Goal: Use online tool/utility: Utilize a website feature to perform a specific function

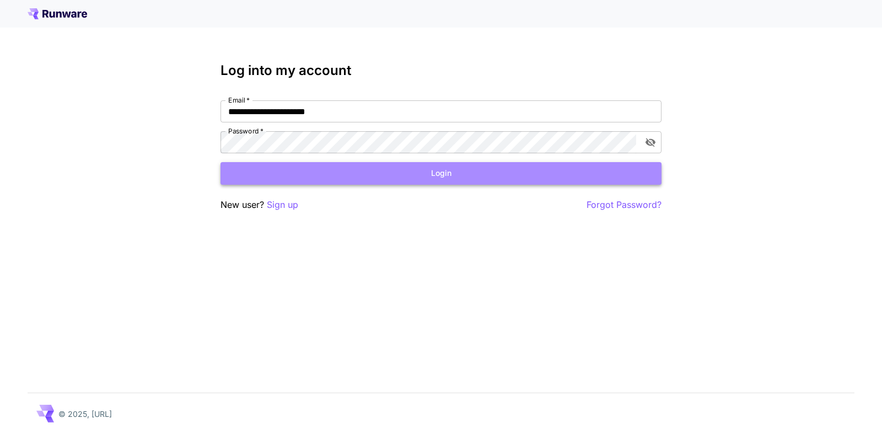
click at [446, 178] on button "Login" at bounding box center [441, 173] width 441 height 23
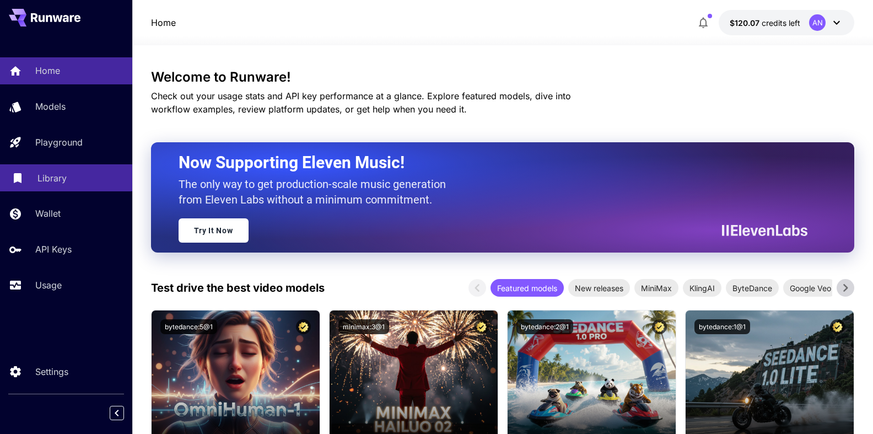
click at [51, 180] on p "Library" at bounding box center [51, 177] width 29 height 13
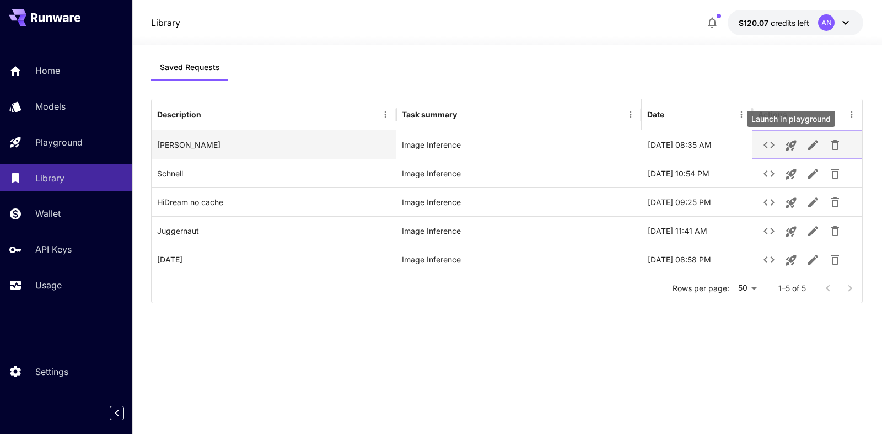
click at [796, 148] on icon "Launch in playground" at bounding box center [791, 145] width 13 height 13
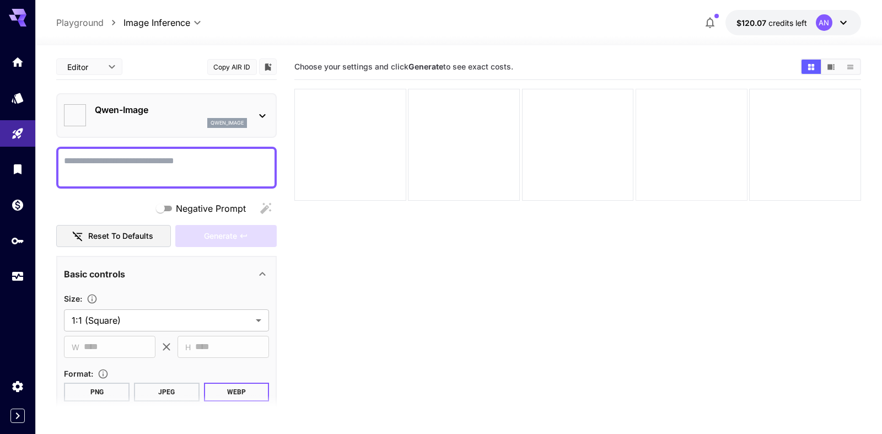
type input "**********"
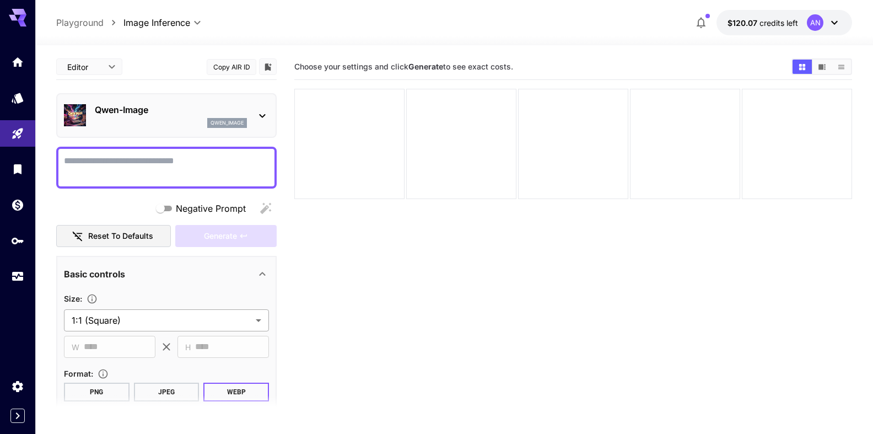
click at [132, 322] on body "**********" at bounding box center [436, 260] width 873 height 521
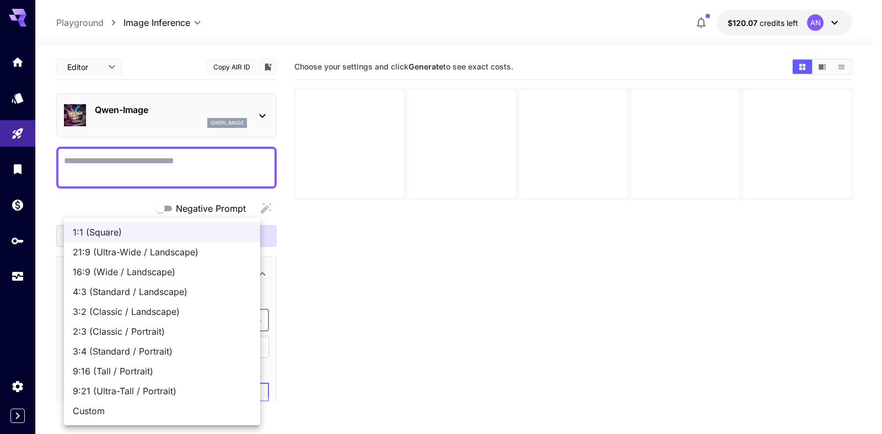
click at [137, 372] on span "9:16 (Tall / Portrait)" at bounding box center [162, 370] width 179 height 13
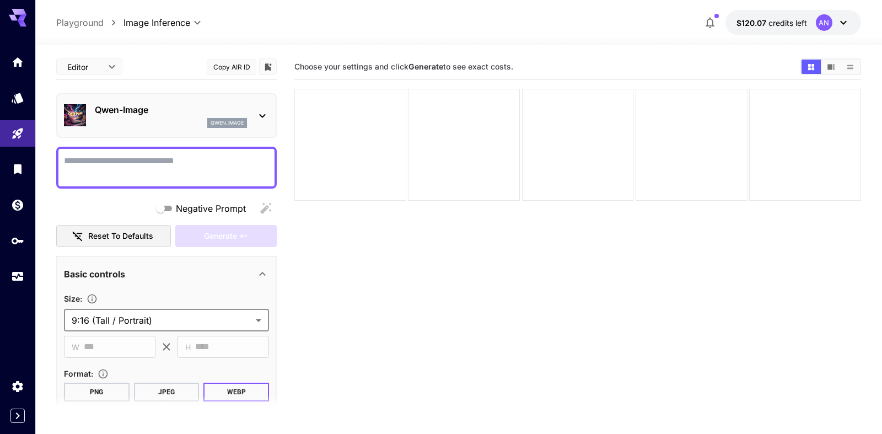
type input "**********"
type input "***"
type input "****"
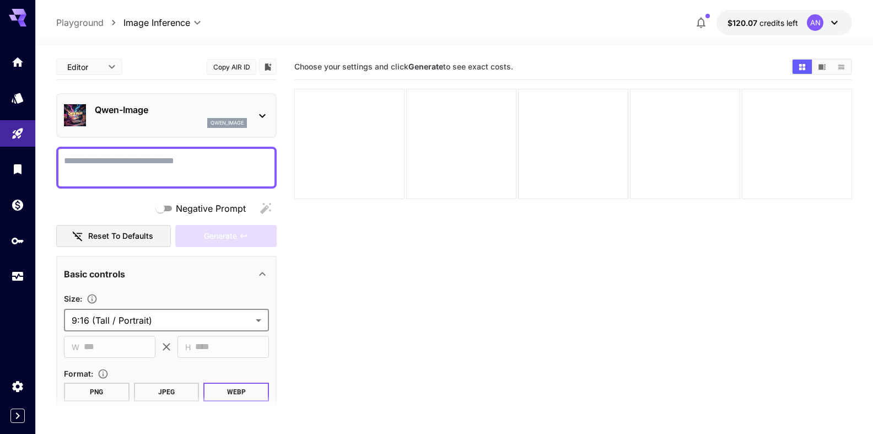
click at [104, 162] on textarea "Negative Prompt" at bounding box center [166, 167] width 205 height 26
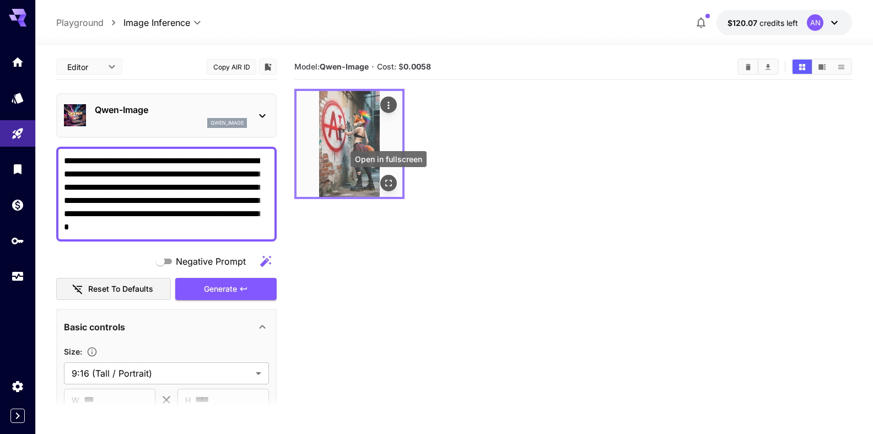
click at [390, 187] on icon "Open in fullscreen" at bounding box center [388, 183] width 11 height 11
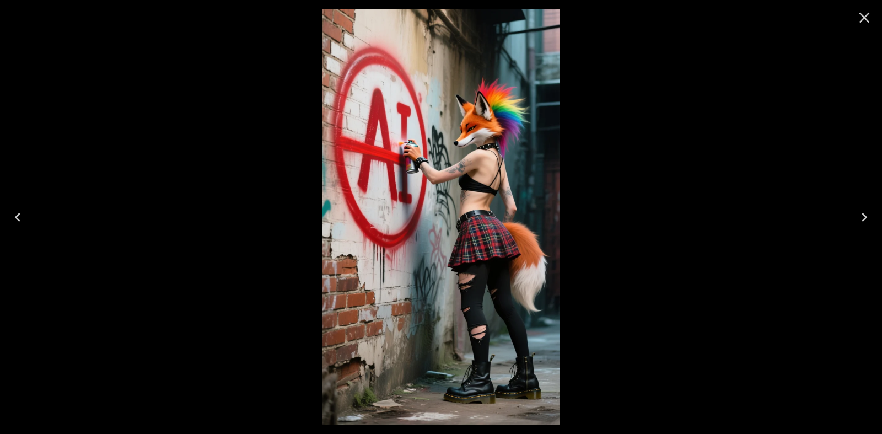
click at [865, 21] on icon "Close" at bounding box center [865, 18] width 18 height 18
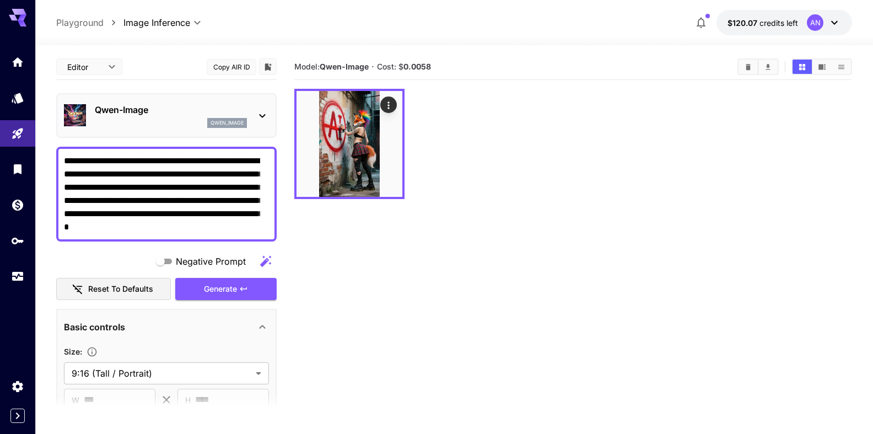
click at [259, 174] on textarea "**********" at bounding box center [162, 193] width 196 height 79
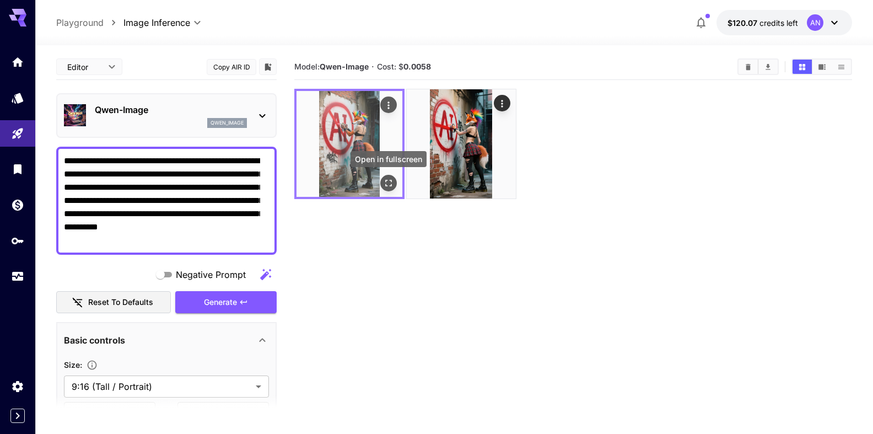
click at [391, 185] on icon "Open in fullscreen" at bounding box center [388, 183] width 11 height 11
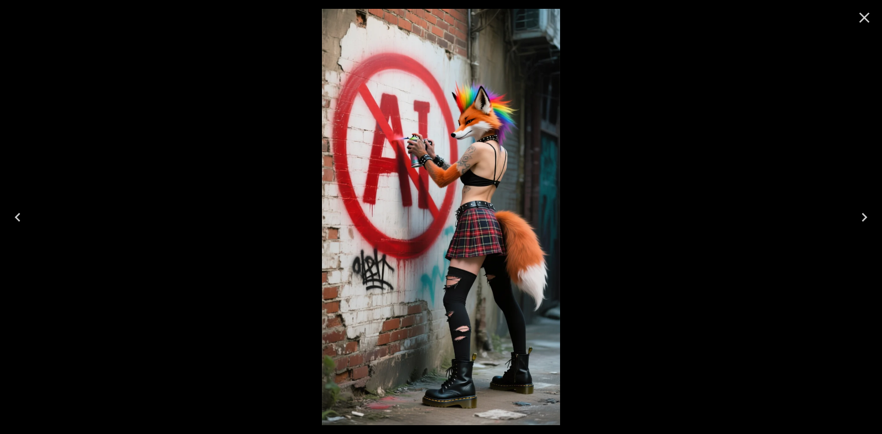
click at [859, 19] on icon "Close" at bounding box center [865, 18] width 18 height 18
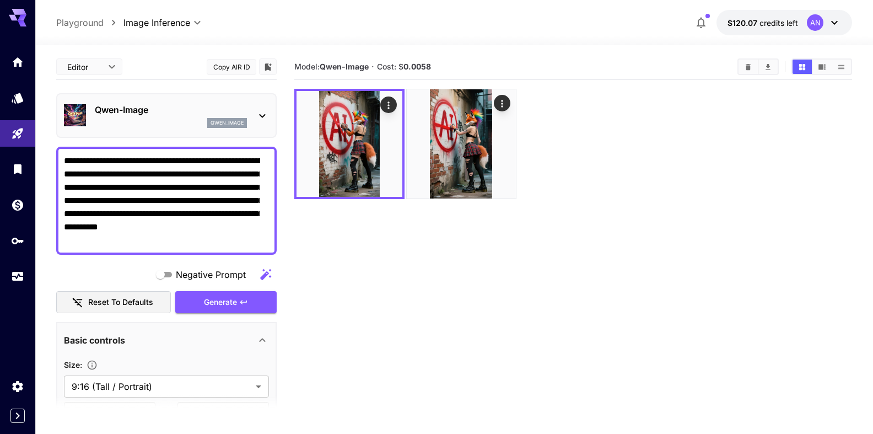
click at [142, 160] on textarea "**********" at bounding box center [162, 200] width 196 height 93
type textarea "**********"
click at [212, 303] on span "Generate" at bounding box center [220, 303] width 33 height 14
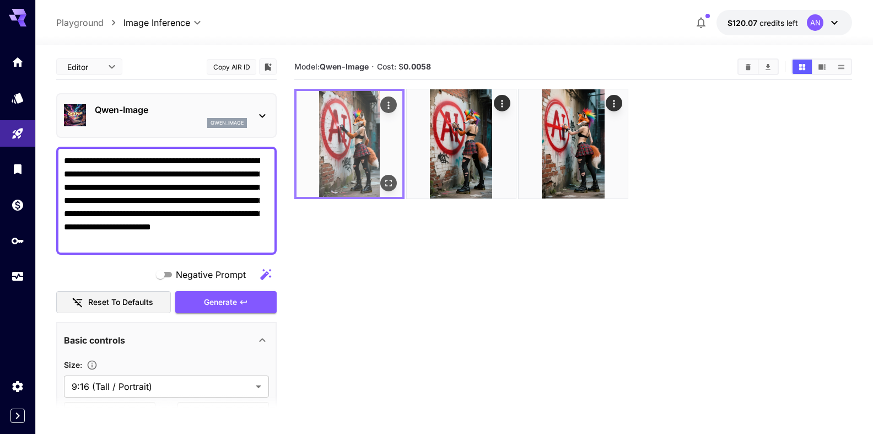
click at [391, 191] on img at bounding box center [350, 144] width 106 height 106
click at [391, 183] on icon "Open in fullscreen" at bounding box center [388, 183] width 11 height 11
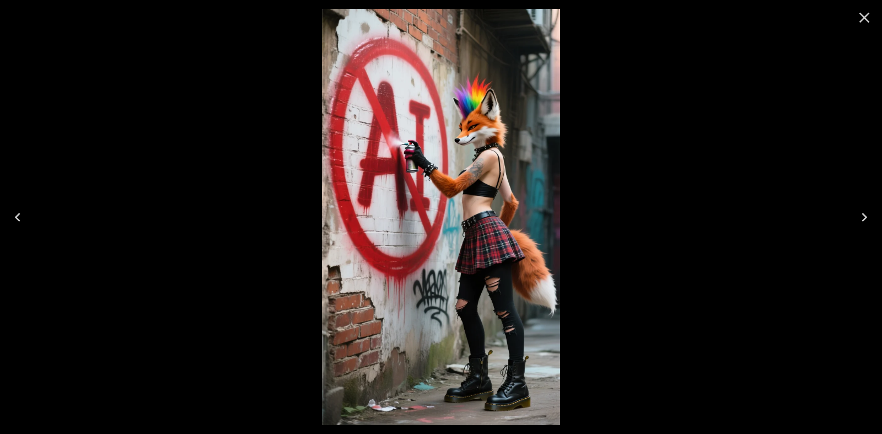
click at [860, 20] on icon "Close" at bounding box center [865, 18] width 18 height 18
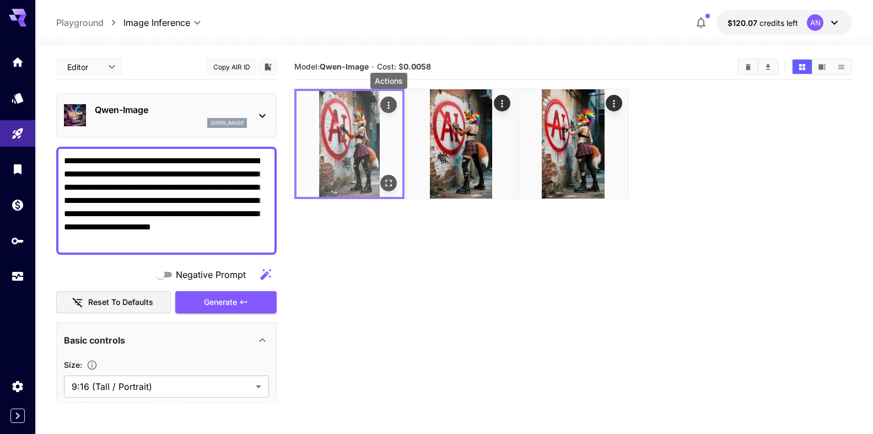
click at [390, 104] on icon "Actions" at bounding box center [388, 105] width 11 height 11
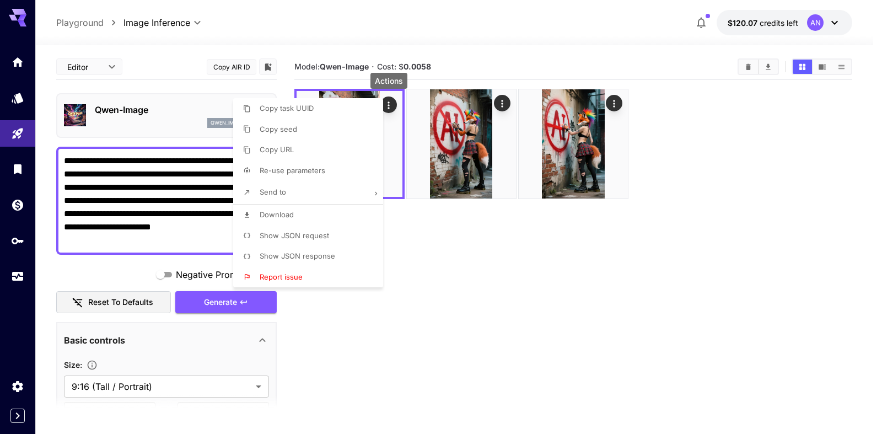
click at [289, 217] on span "Download" at bounding box center [277, 214] width 34 height 9
click at [149, 117] on div at bounding box center [441, 217] width 882 height 434
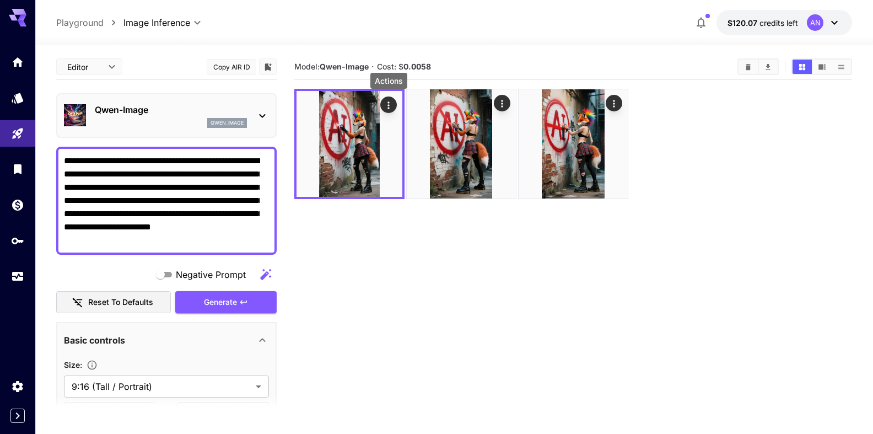
click at [148, 105] on p "Qwen-Image" at bounding box center [171, 109] width 152 height 13
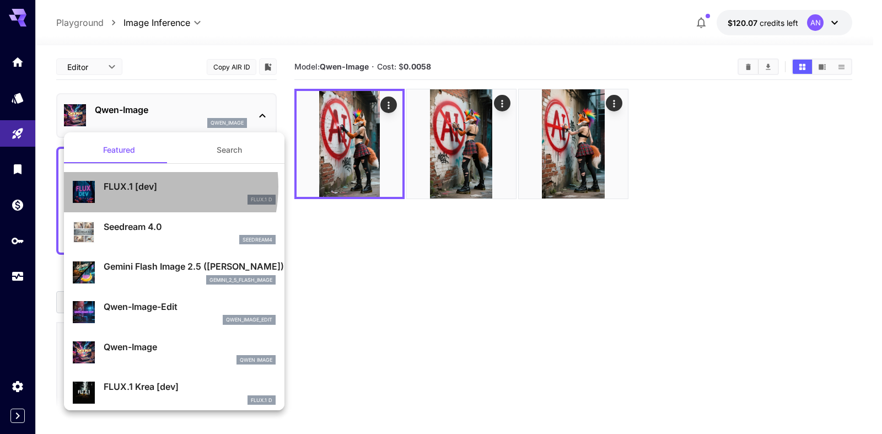
click at [129, 186] on p "FLUX.1 [dev]" at bounding box center [190, 186] width 172 height 13
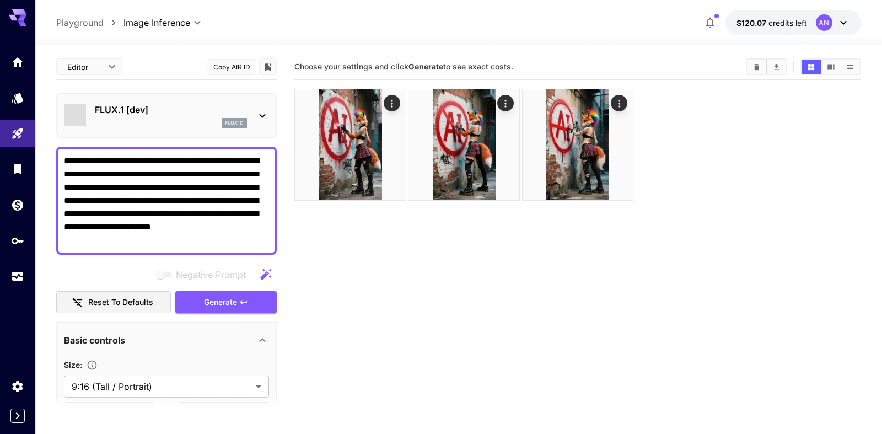
type input "**"
type input "***"
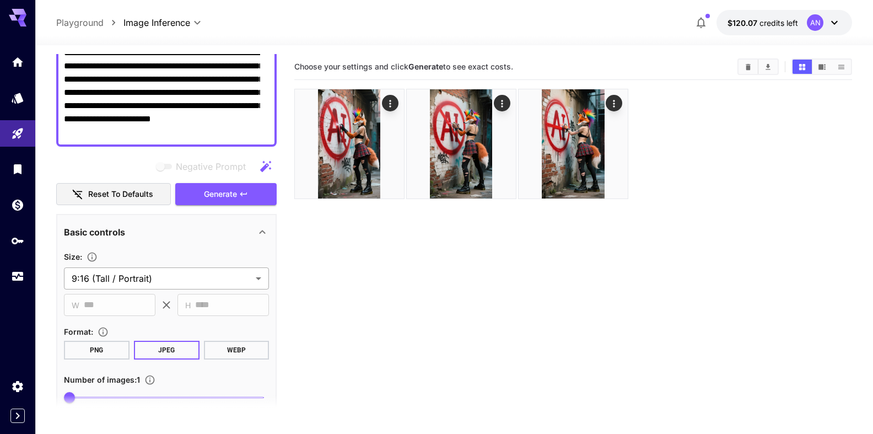
scroll to position [126, 0]
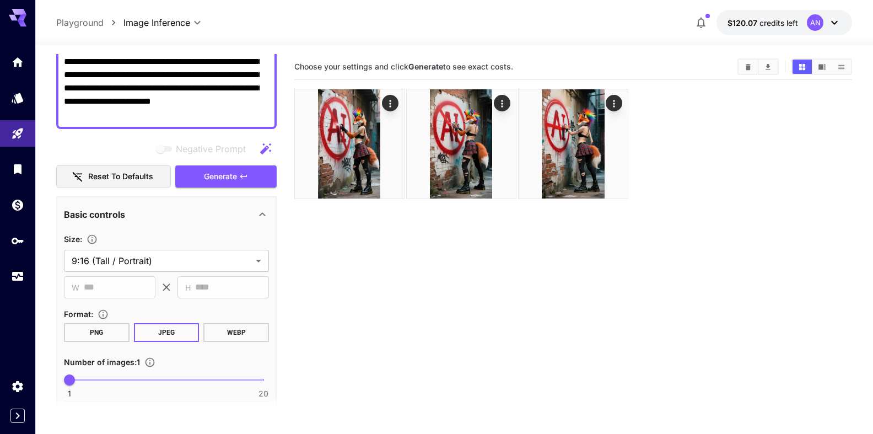
click at [226, 334] on button "WEBP" at bounding box center [236, 332] width 66 height 19
click at [227, 175] on span "Generate" at bounding box center [220, 177] width 33 height 14
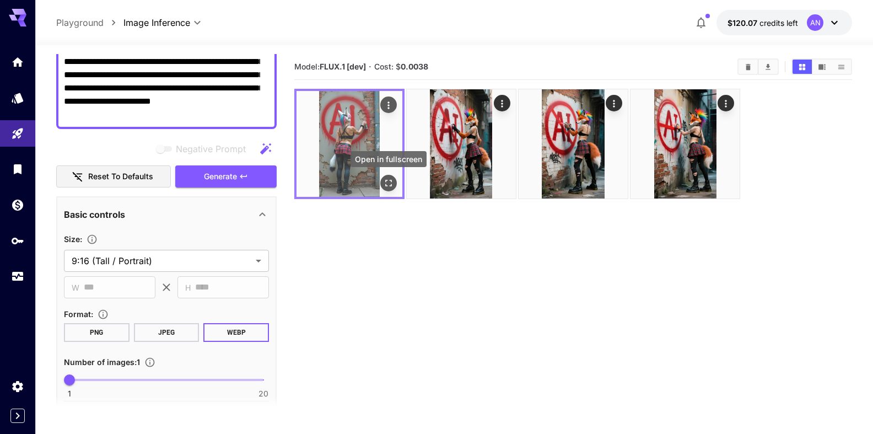
click at [391, 185] on icon "Open in fullscreen" at bounding box center [388, 183] width 11 height 11
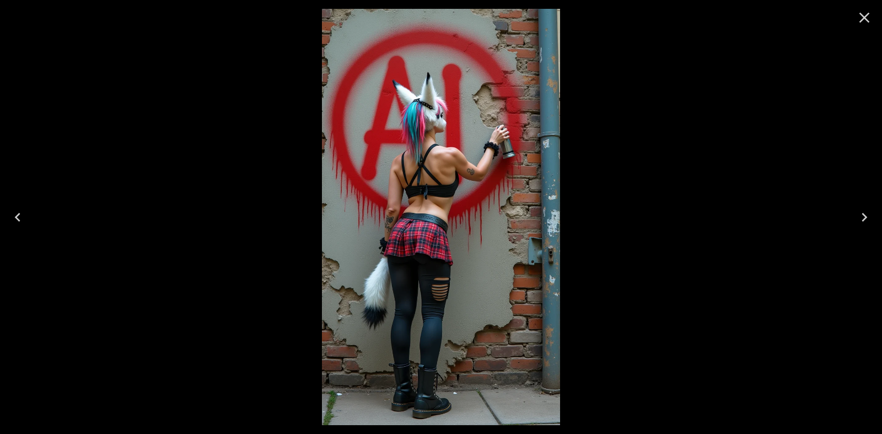
click at [863, 8] on button "Close" at bounding box center [864, 17] width 26 height 26
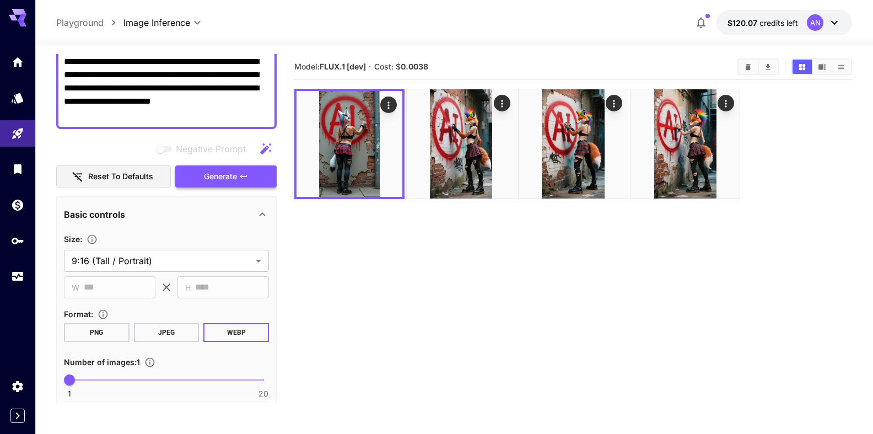
click at [218, 176] on span "Generate" at bounding box center [220, 177] width 33 height 14
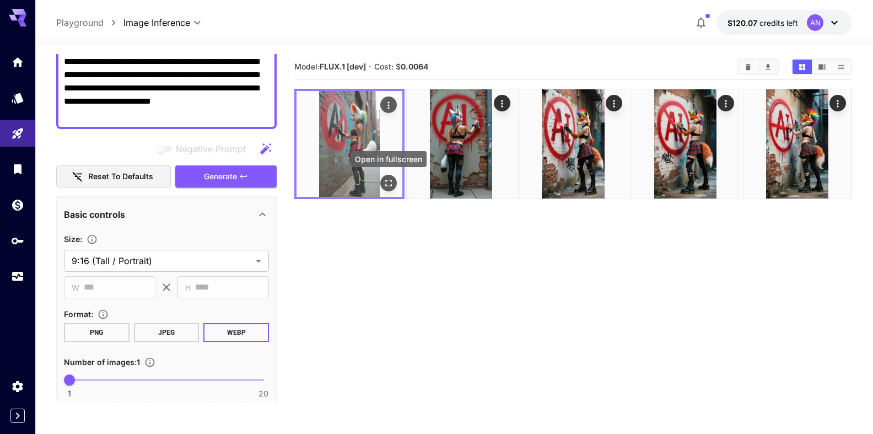
click at [385, 186] on icon "Open in fullscreen" at bounding box center [388, 183] width 11 height 11
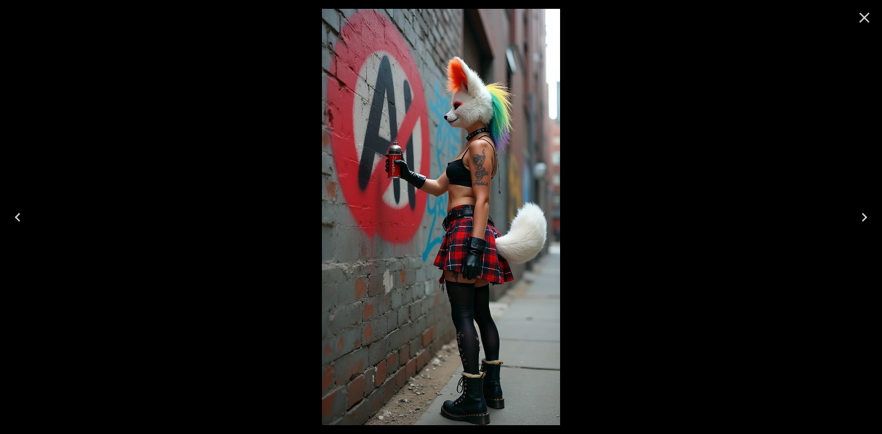
click at [870, 20] on icon "Close" at bounding box center [865, 18] width 18 height 18
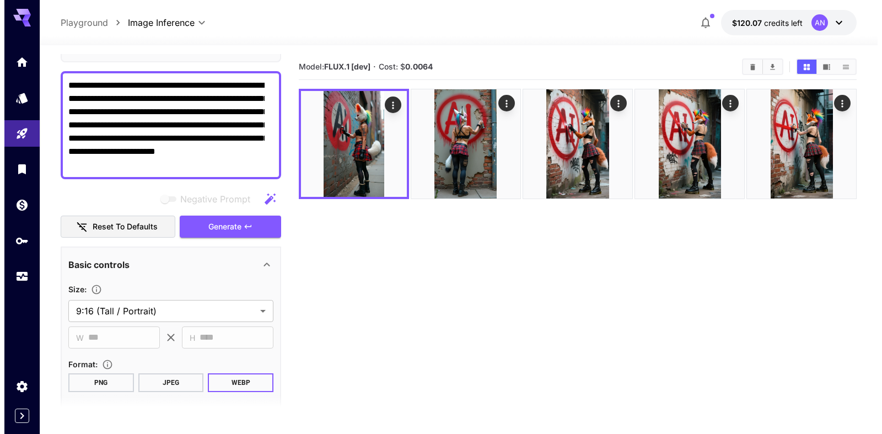
scroll to position [0, 0]
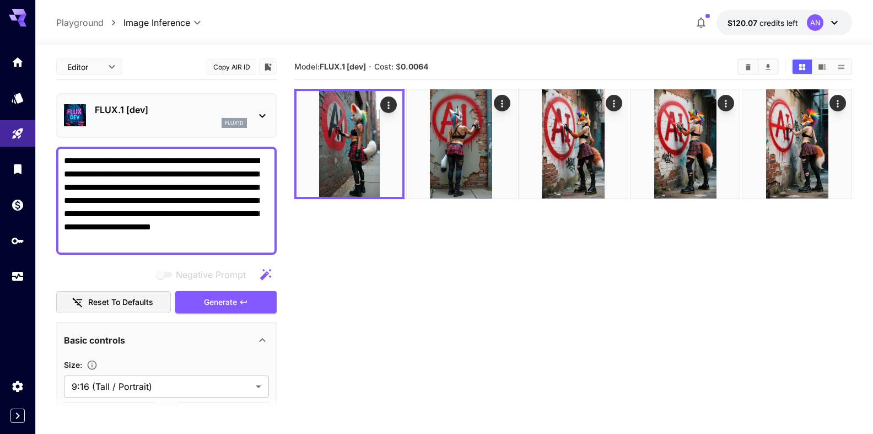
click at [115, 163] on textarea "**********" at bounding box center [162, 200] width 196 height 93
type textarea "**********"
click at [219, 302] on span "Generate" at bounding box center [220, 303] width 33 height 14
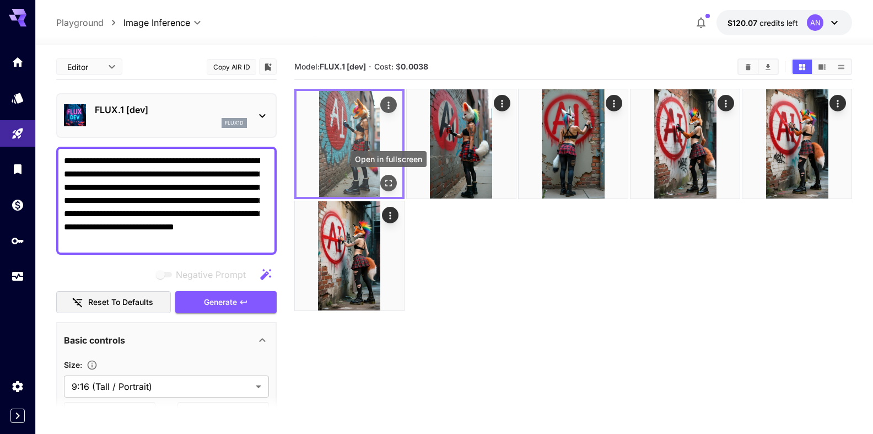
click at [394, 186] on button "Open in fullscreen" at bounding box center [388, 183] width 17 height 17
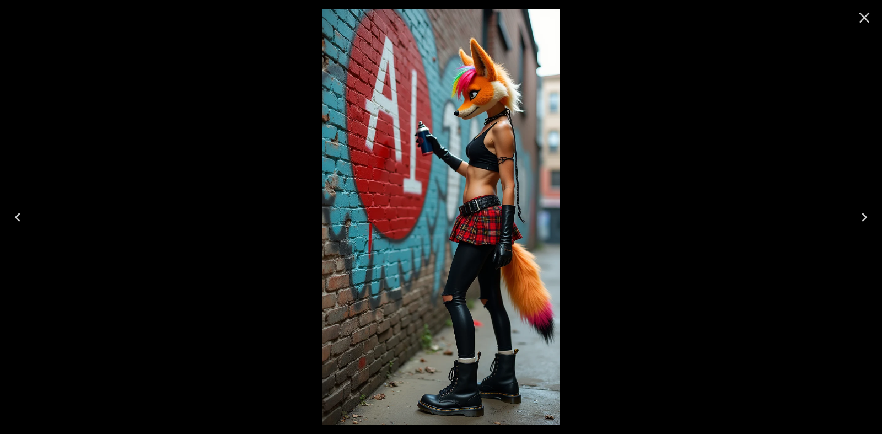
click at [866, 15] on icon "Close" at bounding box center [865, 18] width 18 height 18
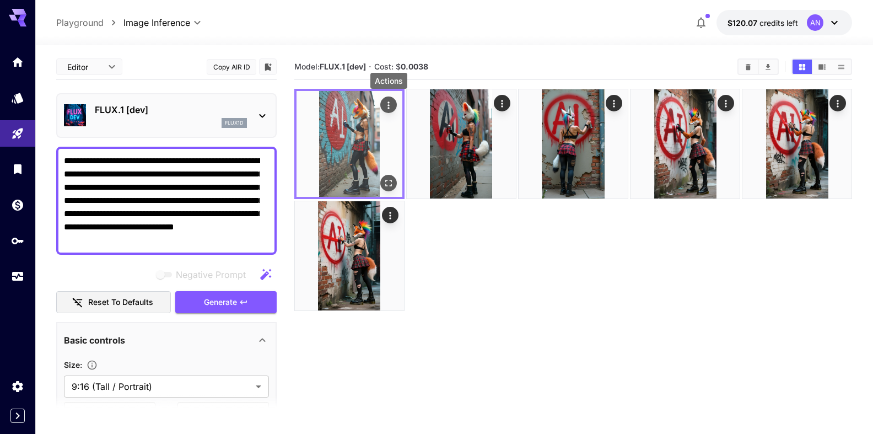
click at [394, 104] on button "Actions" at bounding box center [388, 104] width 17 height 17
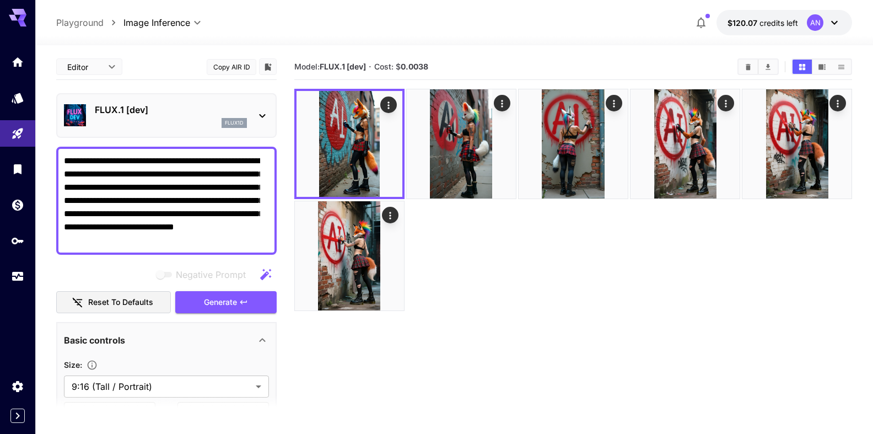
click at [160, 116] on p "FLUX.1 [dev]" at bounding box center [171, 109] width 152 height 13
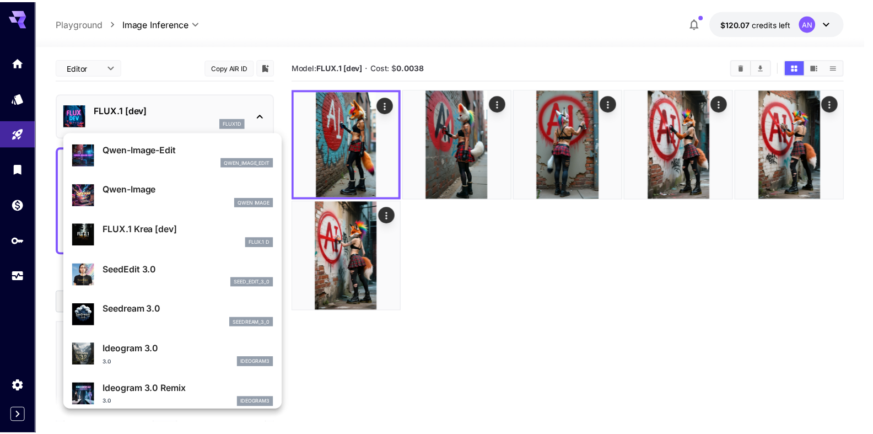
scroll to position [189, 0]
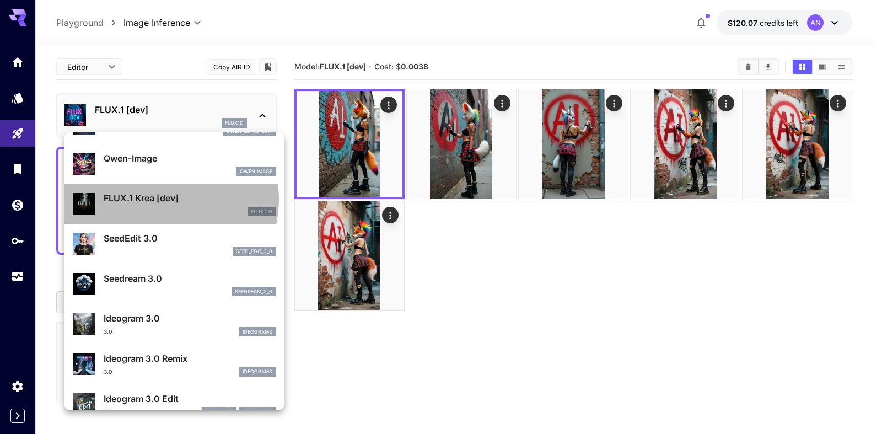
click at [163, 199] on p "FLUX.1 Krea [dev]" at bounding box center [190, 197] width 172 height 13
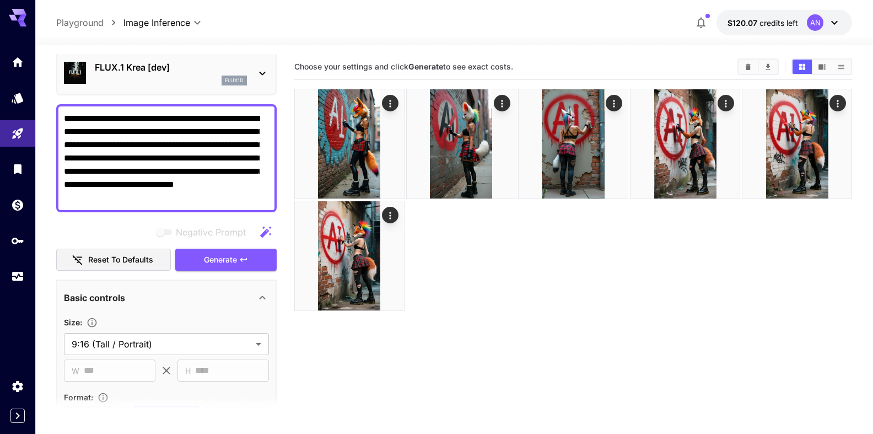
scroll to position [126, 0]
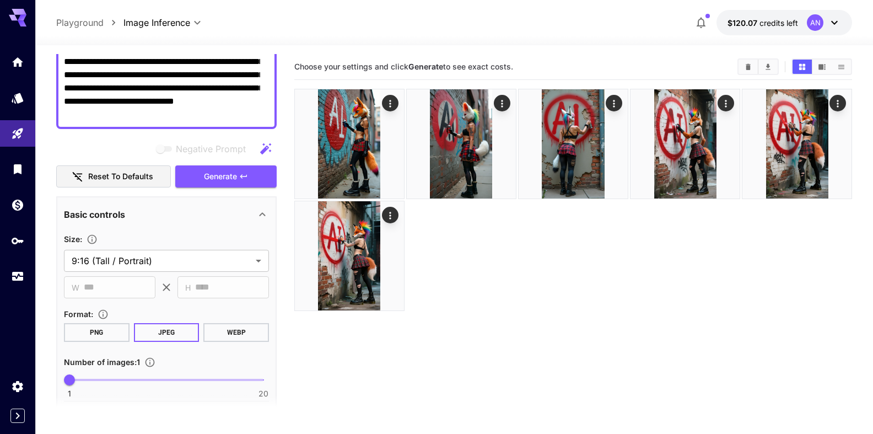
click at [246, 331] on button "WEBP" at bounding box center [236, 332] width 66 height 19
click at [213, 180] on span "Generate" at bounding box center [220, 177] width 33 height 14
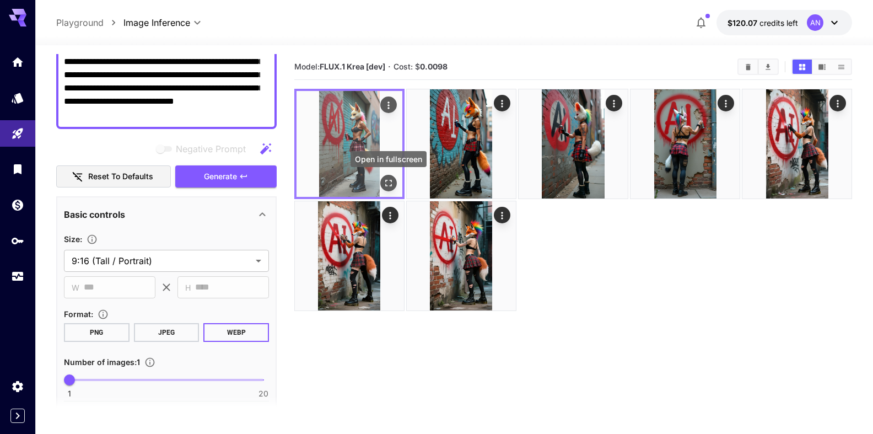
click at [391, 181] on icon "Open in fullscreen" at bounding box center [388, 183] width 7 height 7
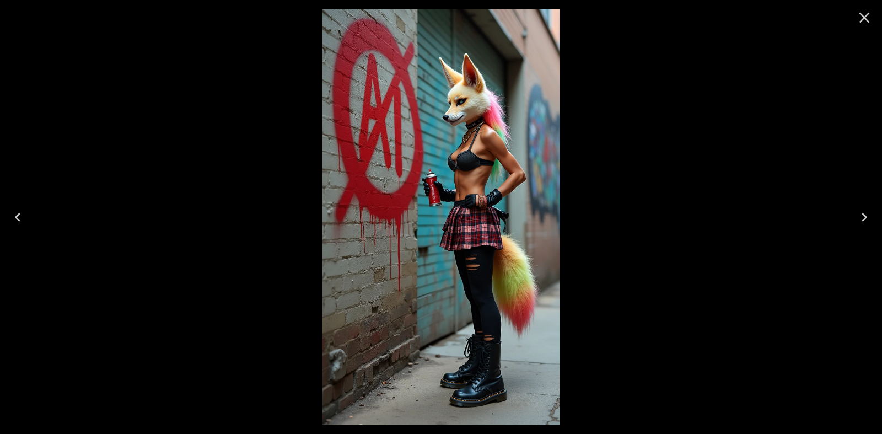
click at [865, 16] on icon "Close" at bounding box center [865, 18] width 18 height 18
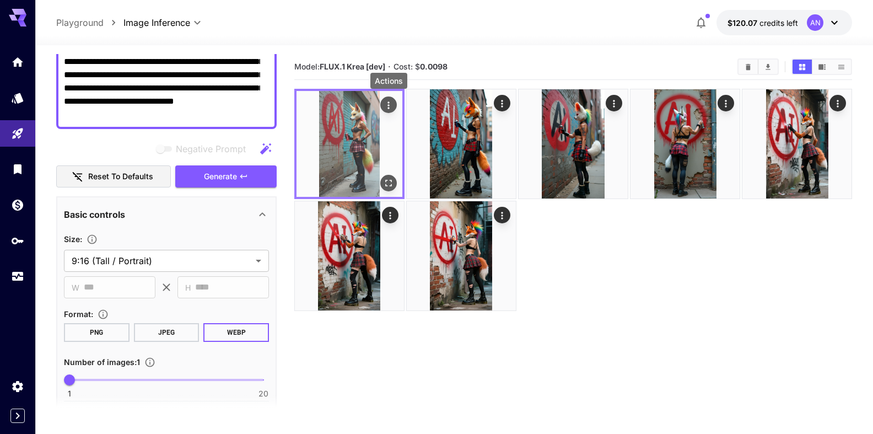
click at [393, 104] on icon "Actions" at bounding box center [388, 105] width 11 height 11
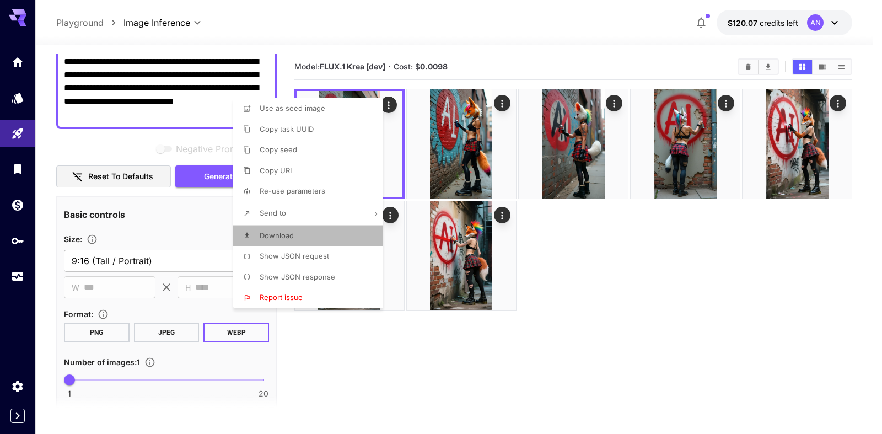
click at [286, 240] on p "Download" at bounding box center [277, 235] width 34 height 11
click at [138, 89] on div at bounding box center [441, 217] width 882 height 434
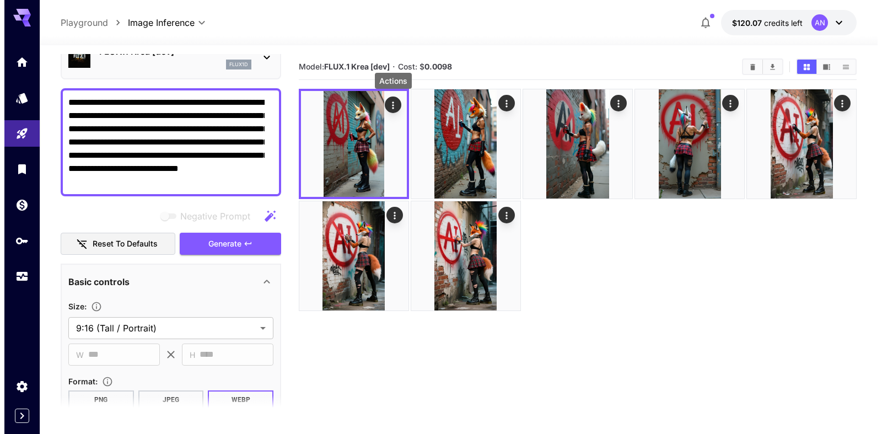
scroll to position [0, 0]
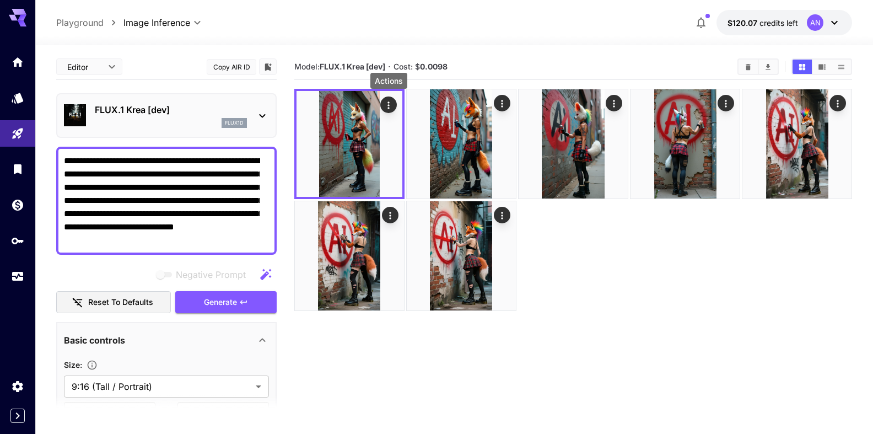
click at [141, 106] on p "FLUX.1 Krea [dev]" at bounding box center [171, 109] width 152 height 13
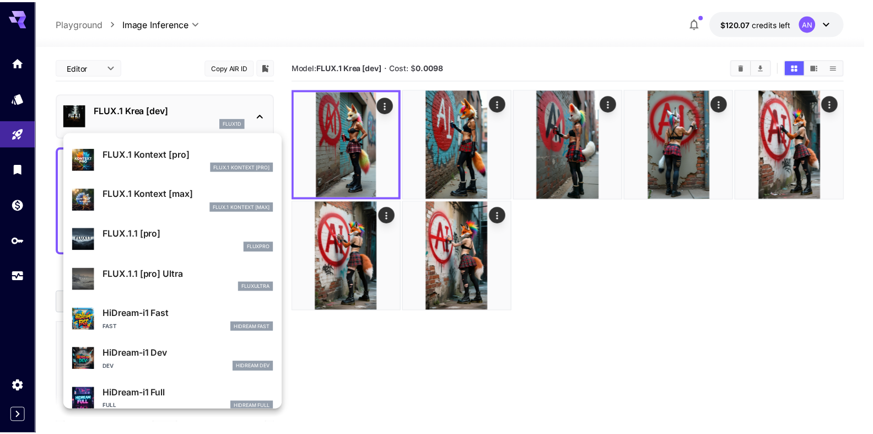
scroll to position [820, 0]
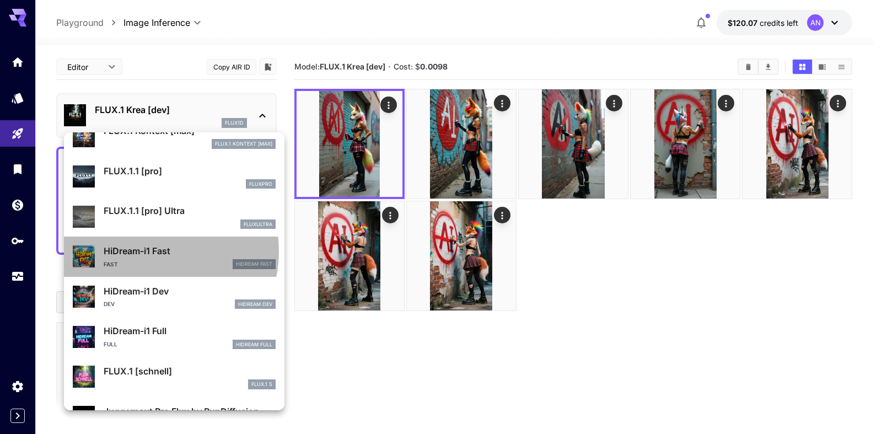
click at [153, 251] on p "HiDream-i1 Fast" at bounding box center [190, 250] width 172 height 13
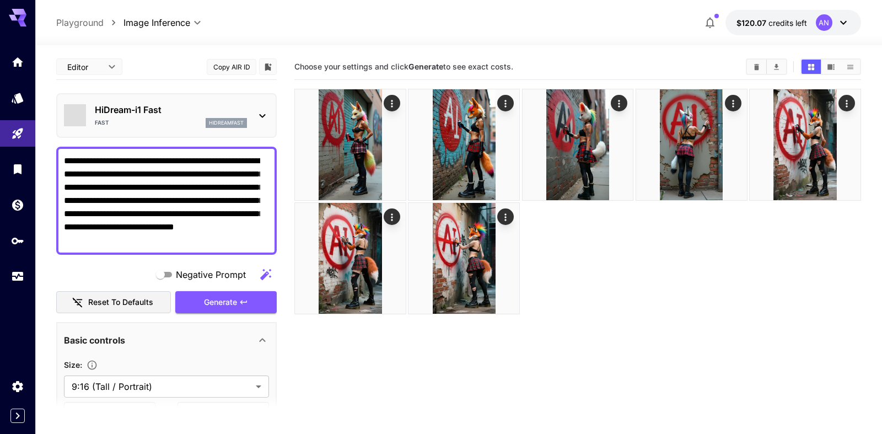
type input "**"
type input "*"
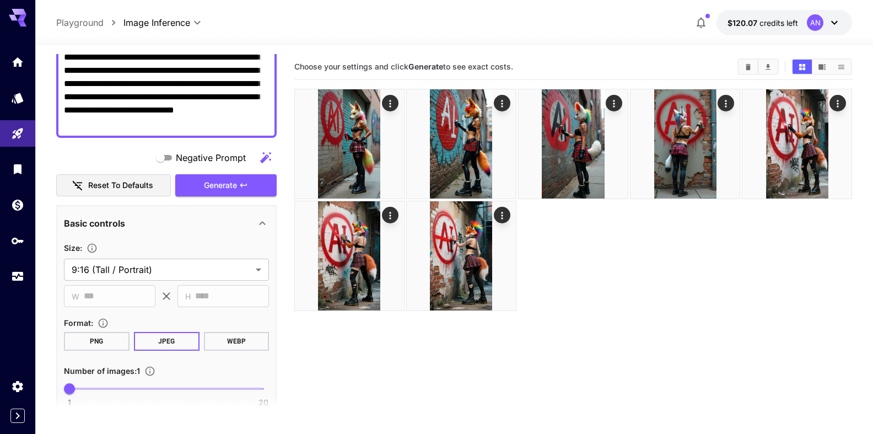
scroll to position [126, 0]
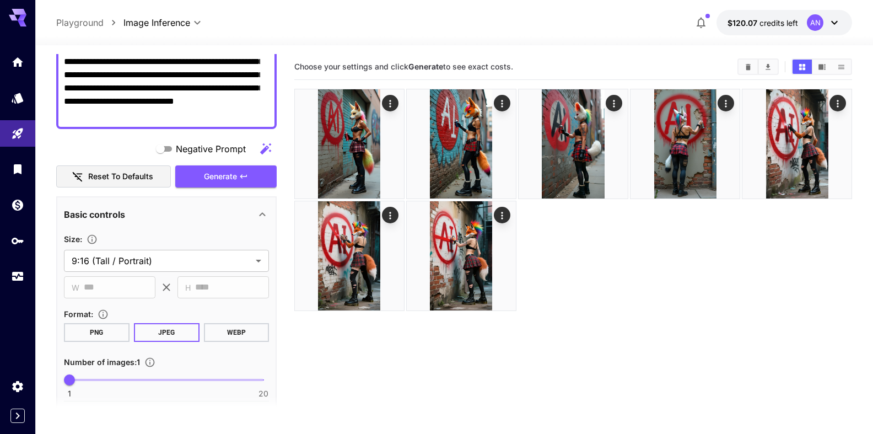
click at [220, 331] on button "WEBP" at bounding box center [236, 332] width 66 height 19
click at [191, 178] on button "Generate" at bounding box center [225, 176] width 101 height 23
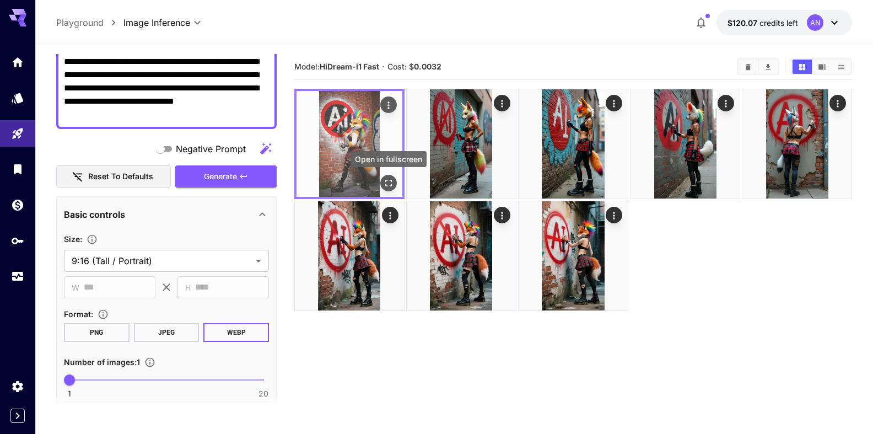
click at [393, 184] on icon "Open in fullscreen" at bounding box center [388, 183] width 11 height 11
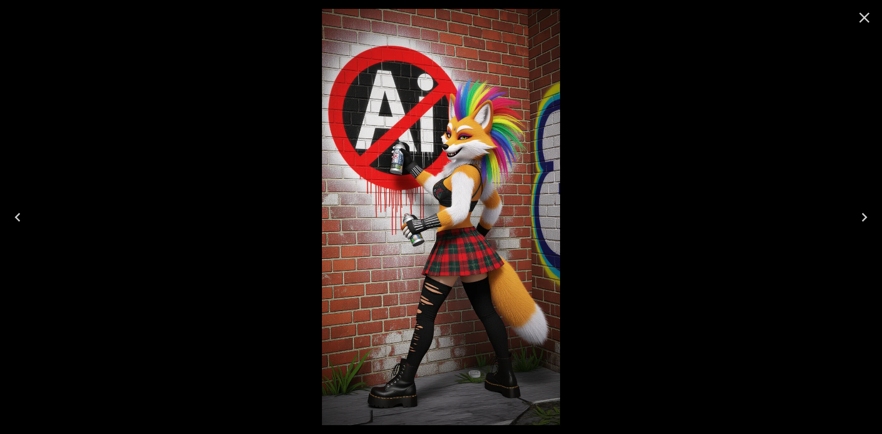
click at [865, 17] on icon "Close" at bounding box center [865, 18] width 10 height 10
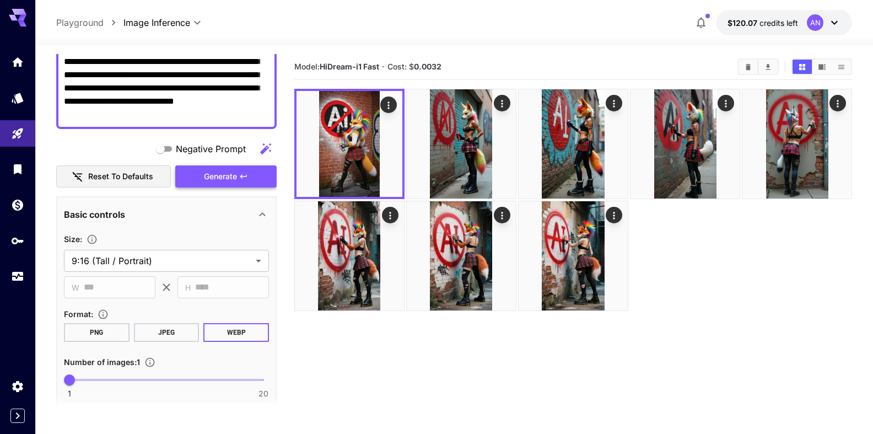
click at [221, 178] on span "Generate" at bounding box center [220, 177] width 33 height 14
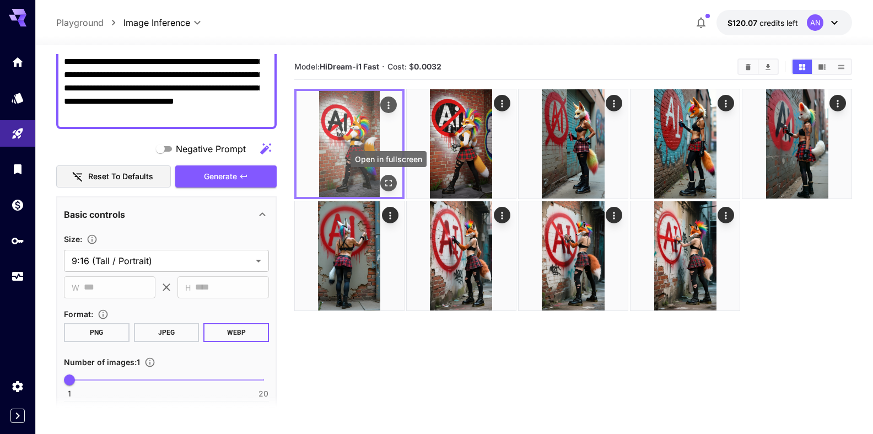
click at [389, 190] on button "Open in fullscreen" at bounding box center [388, 183] width 17 height 17
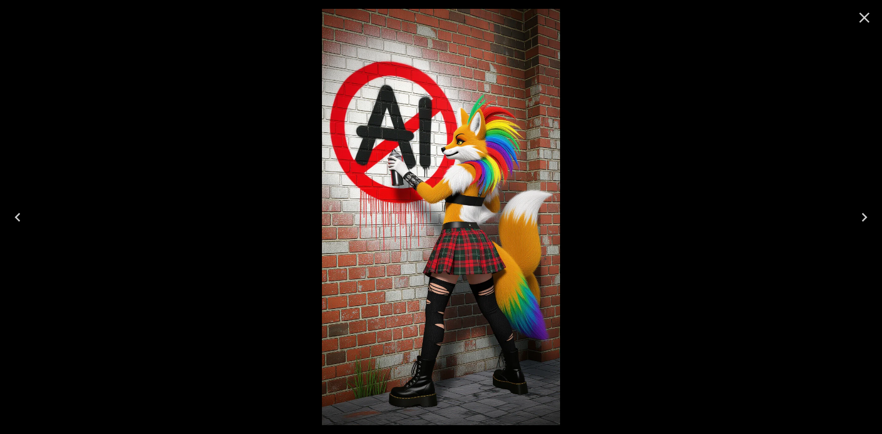
click at [869, 12] on icon "Close" at bounding box center [865, 18] width 18 height 18
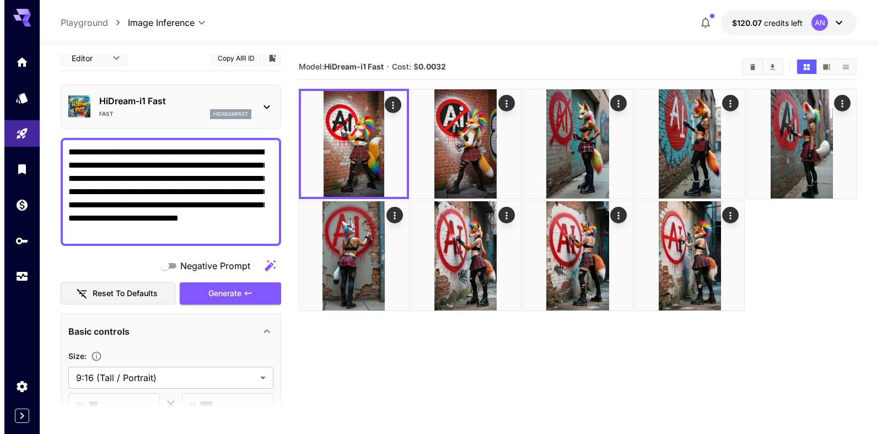
scroll to position [0, 0]
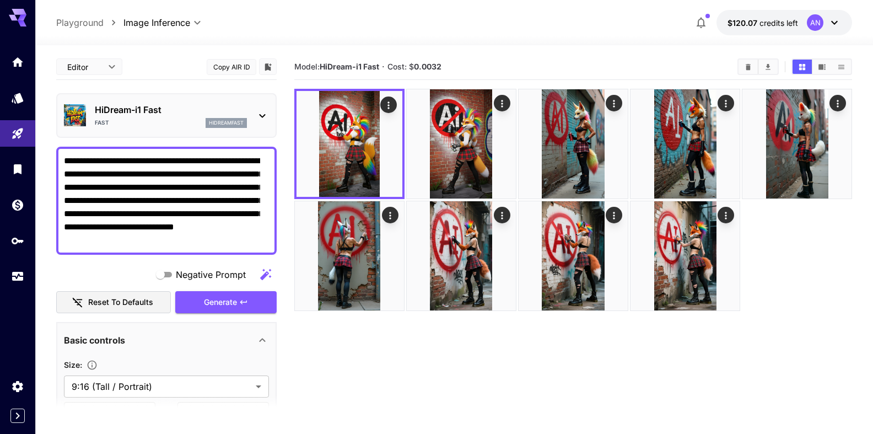
click at [145, 111] on p "HiDream-i1 Fast" at bounding box center [171, 109] width 152 height 13
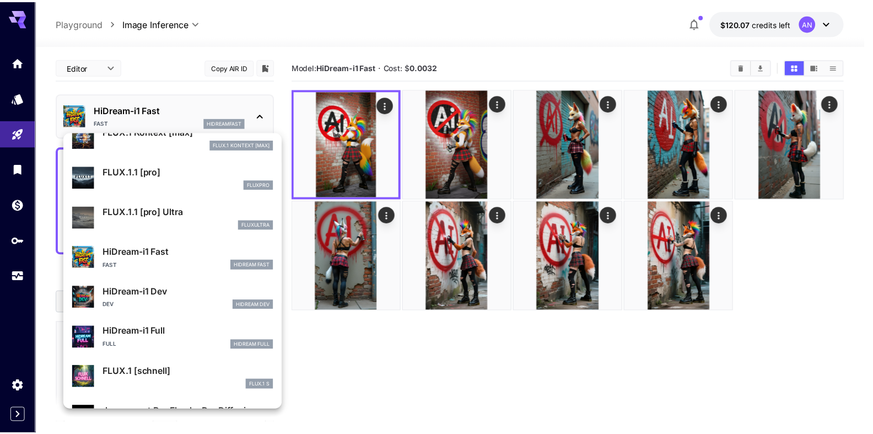
scroll to position [892, 0]
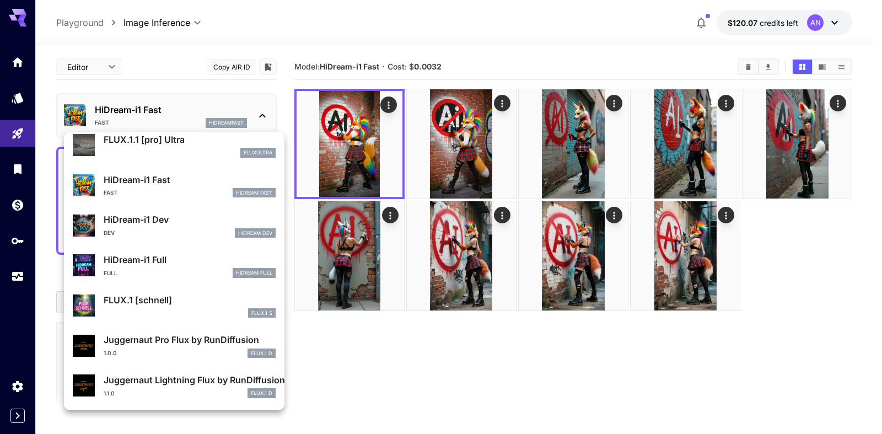
click at [173, 268] on div "HiDream-i1 Full Full HiDream Full" at bounding box center [190, 265] width 172 height 25
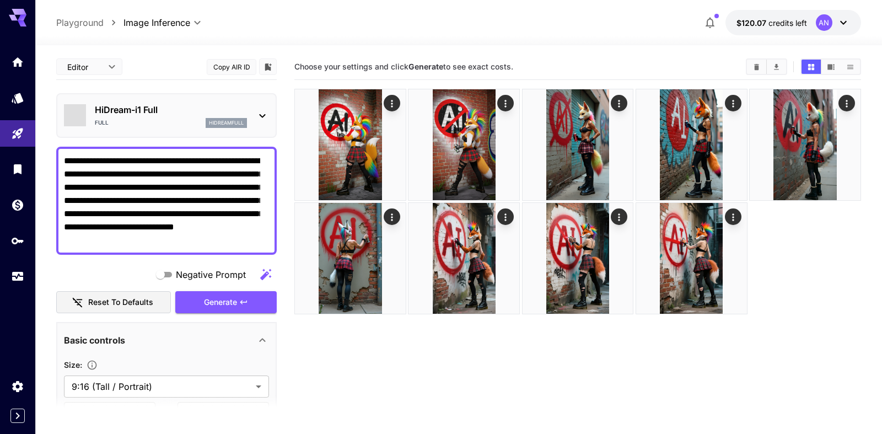
type input "**"
type input "***"
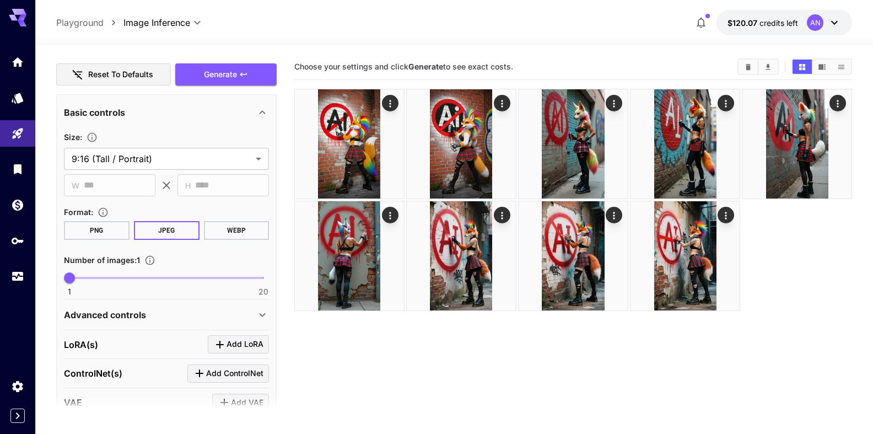
scroll to position [251, 0]
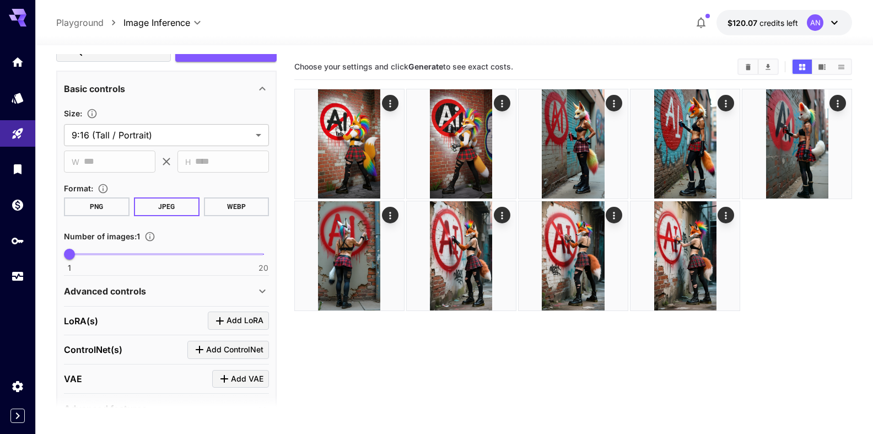
click at [242, 205] on button "WEBP" at bounding box center [236, 206] width 66 height 19
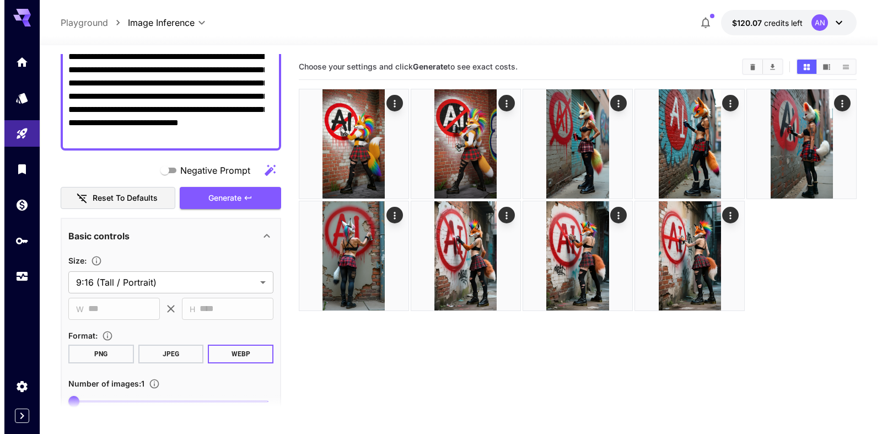
scroll to position [0, 0]
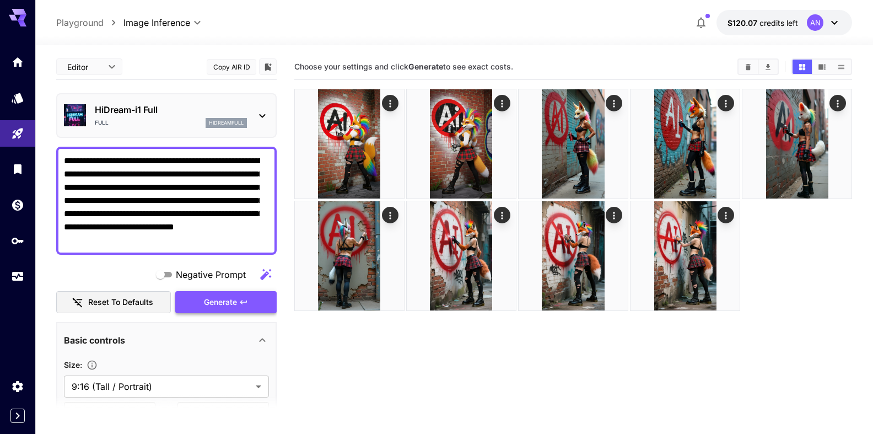
click at [226, 303] on span "Generate" at bounding box center [220, 303] width 33 height 14
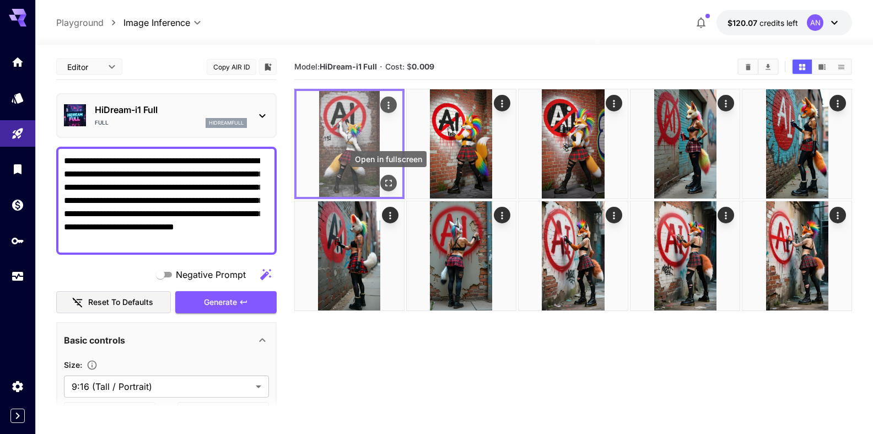
click at [391, 176] on button "Open in fullscreen" at bounding box center [388, 183] width 17 height 17
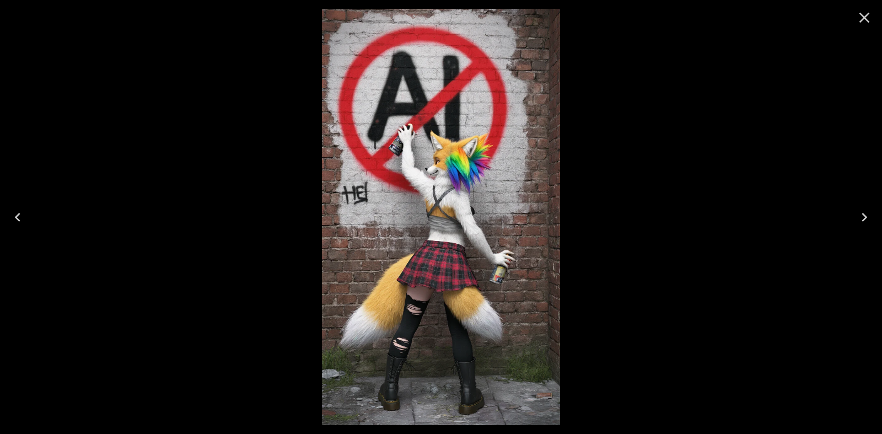
click at [868, 21] on icon "Close" at bounding box center [865, 18] width 10 height 10
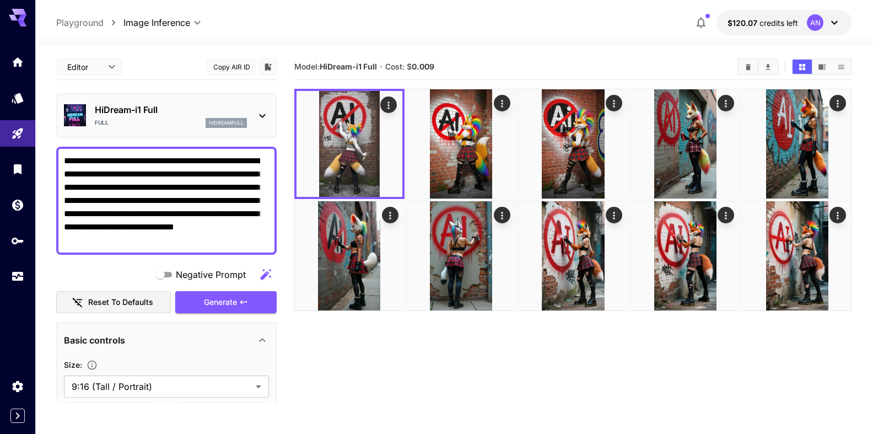
click at [142, 116] on p "HiDream-i1 Full" at bounding box center [171, 109] width 152 height 13
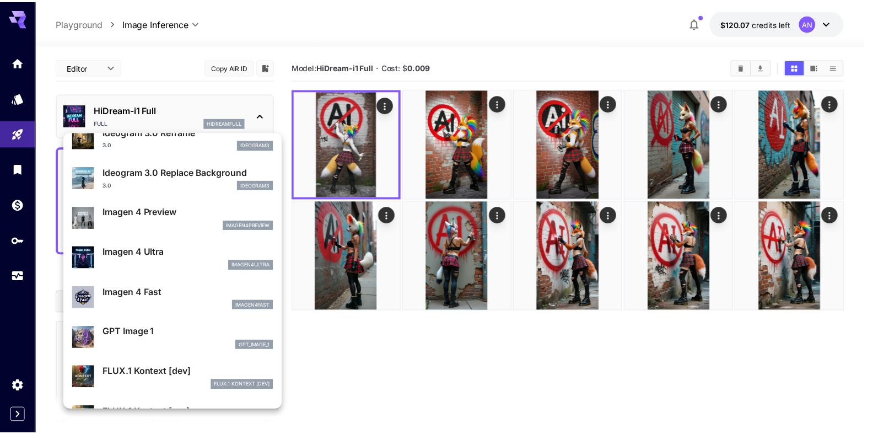
scroll to position [504, 0]
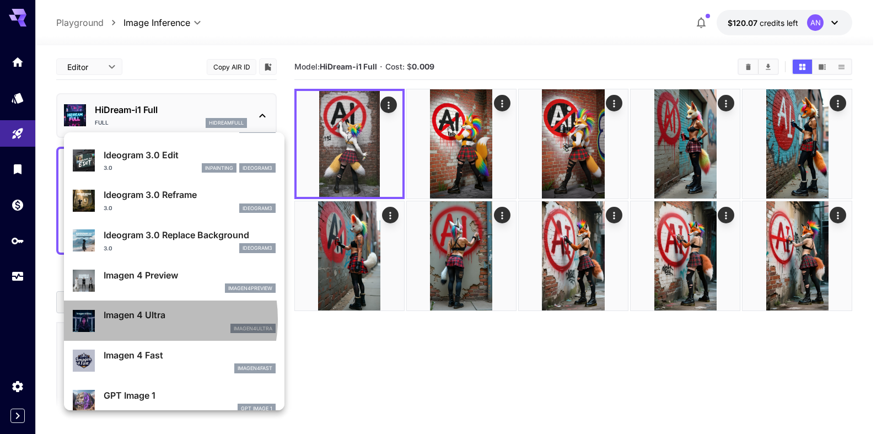
click at [139, 319] on p "Imagen 4 Ultra" at bounding box center [190, 314] width 172 height 13
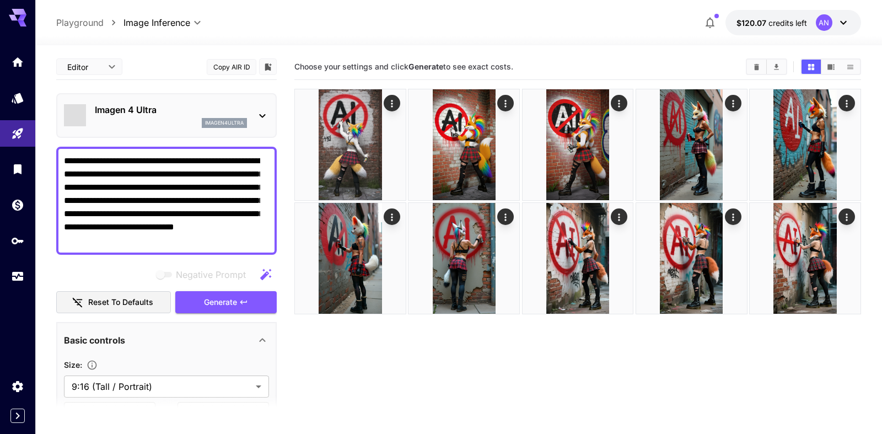
type input "**********"
type input "****"
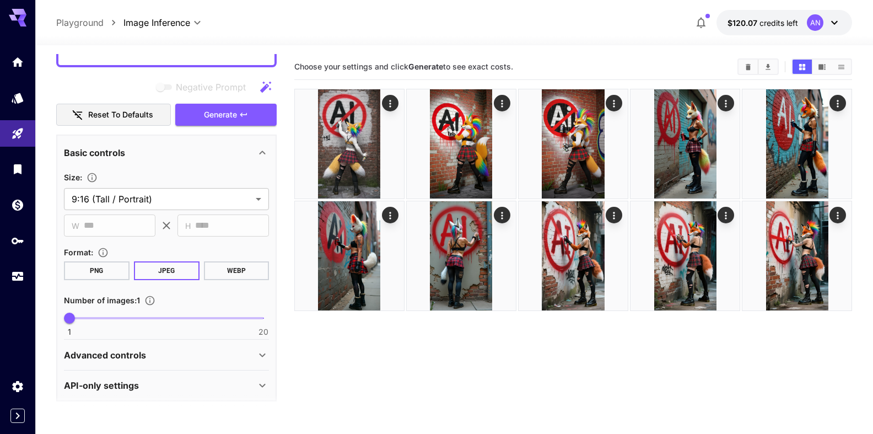
scroll to position [194, 0]
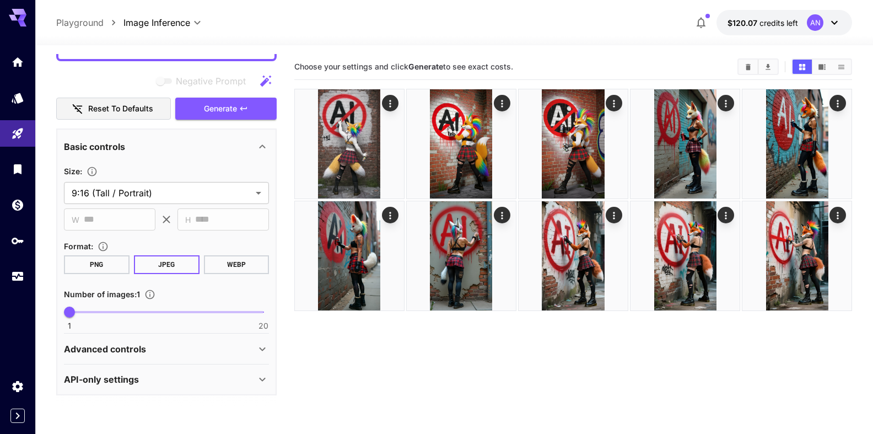
click at [223, 262] on button "WEBP" at bounding box center [236, 264] width 66 height 19
click at [208, 115] on span "Generate" at bounding box center [220, 109] width 33 height 14
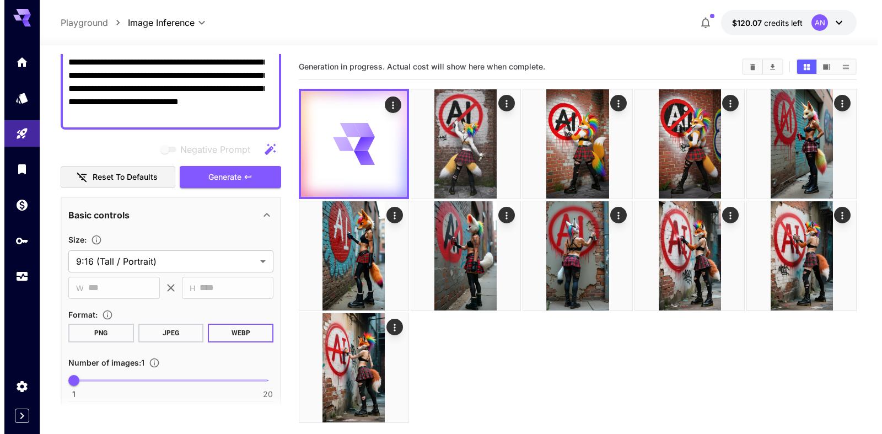
scroll to position [0, 0]
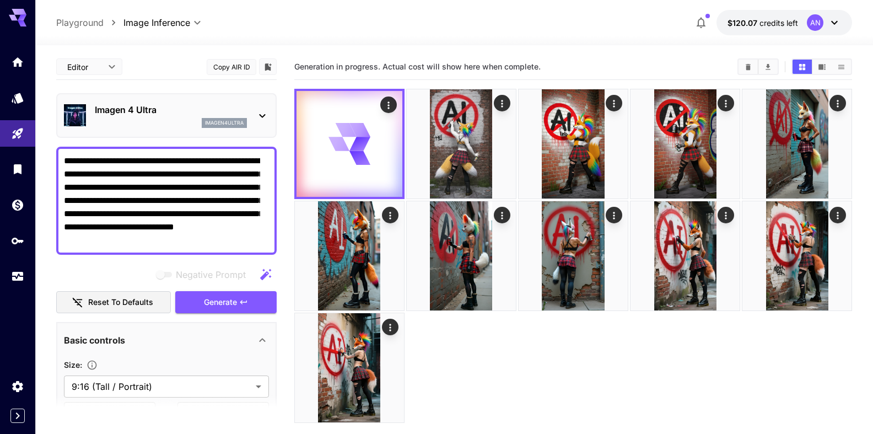
click at [157, 112] on p "Imagen 4 Ultra" at bounding box center [171, 109] width 152 height 13
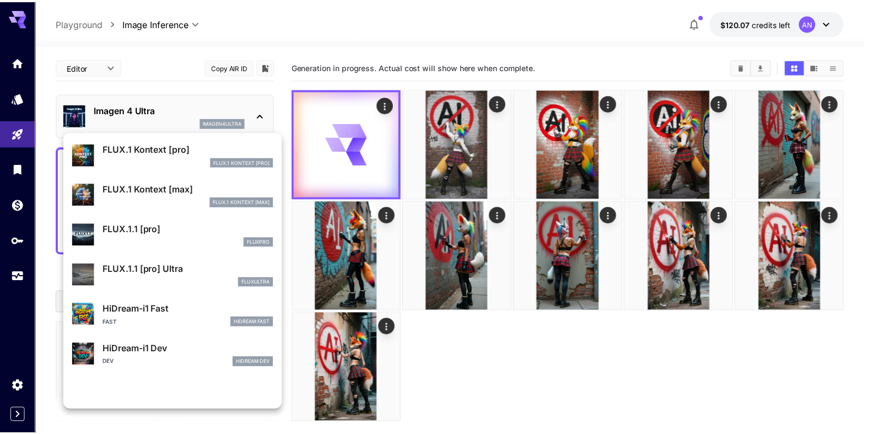
scroll to position [892, 0]
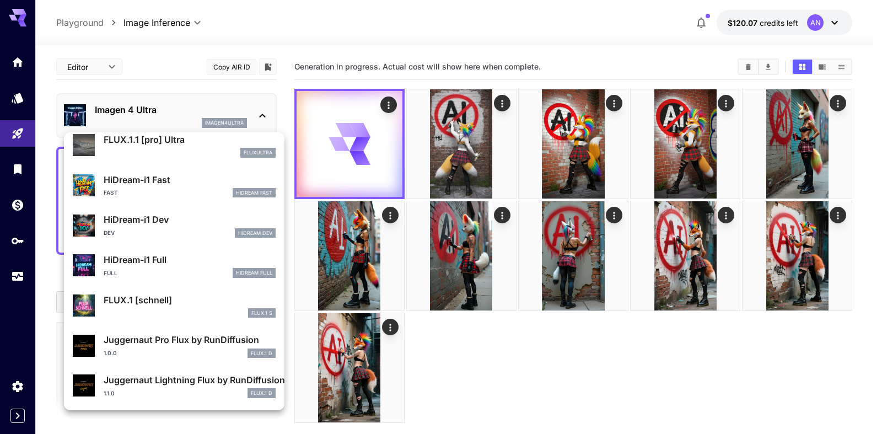
click at [154, 304] on p "FLUX.1 [schnell]" at bounding box center [190, 299] width 172 height 13
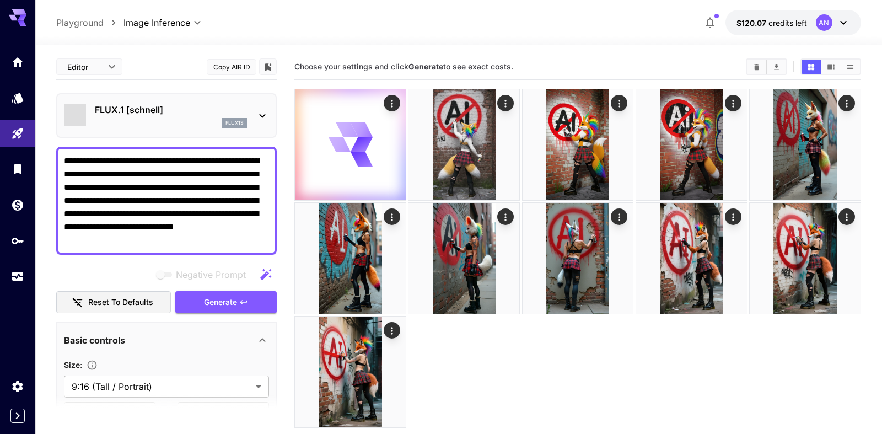
type input "**********"
type input "****"
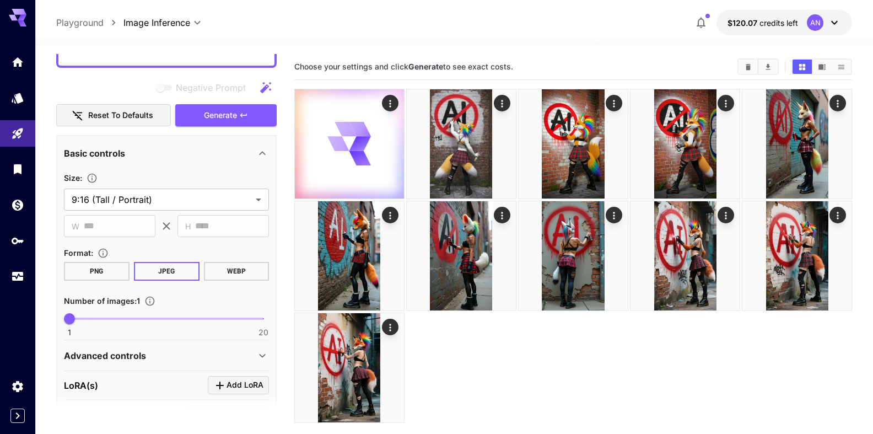
scroll to position [189, 0]
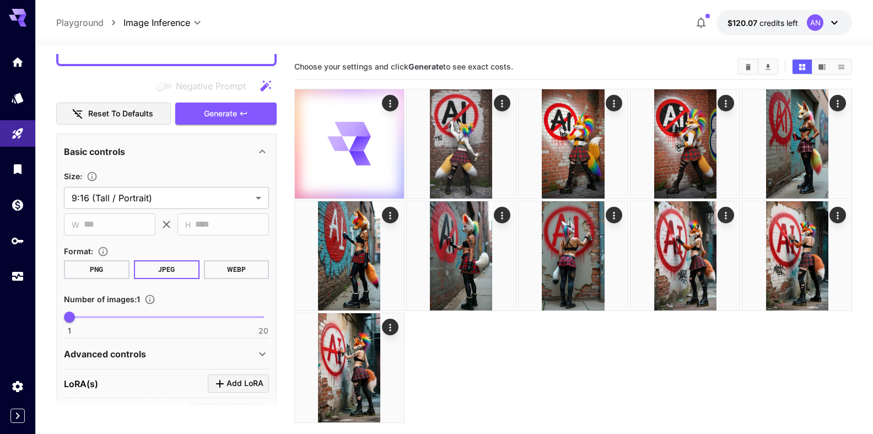
click at [229, 269] on button "WEBP" at bounding box center [236, 269] width 66 height 19
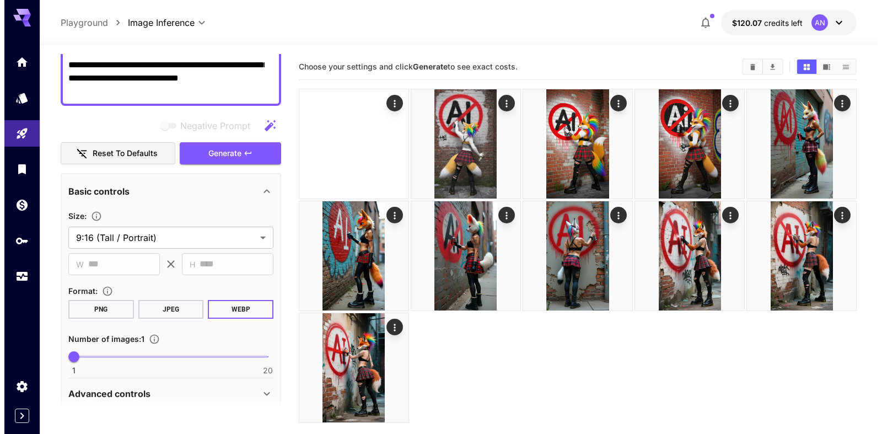
scroll to position [0, 0]
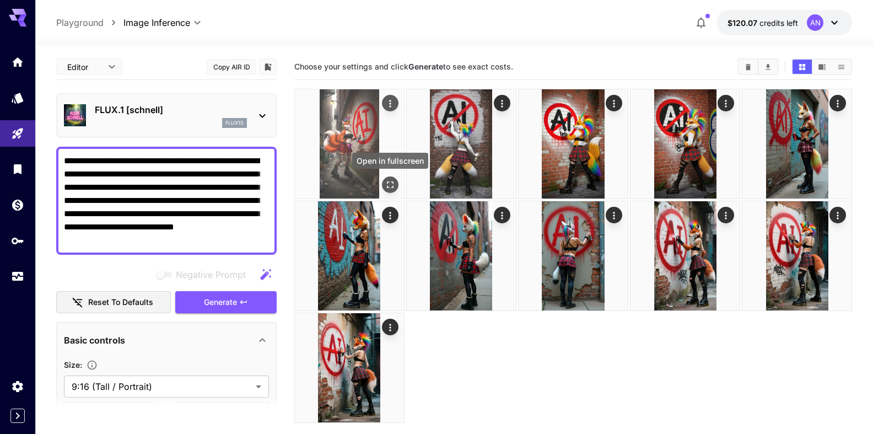
click at [393, 187] on icon "Open in fullscreen" at bounding box center [390, 184] width 11 height 11
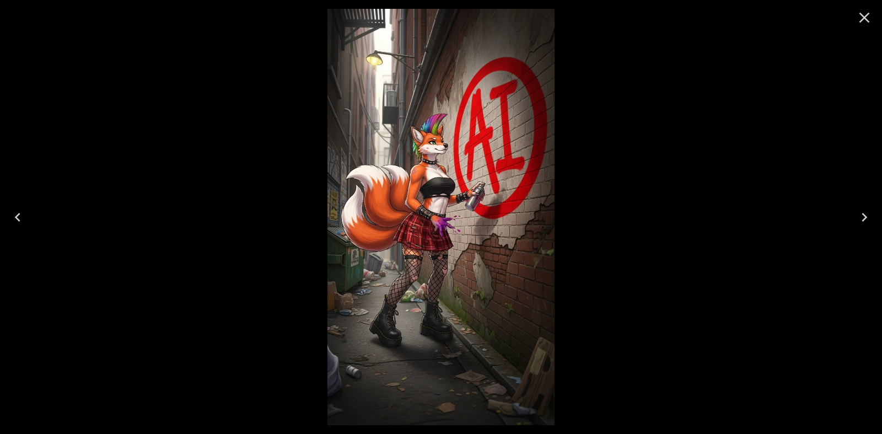
click at [858, 17] on icon "Close" at bounding box center [865, 18] width 18 height 18
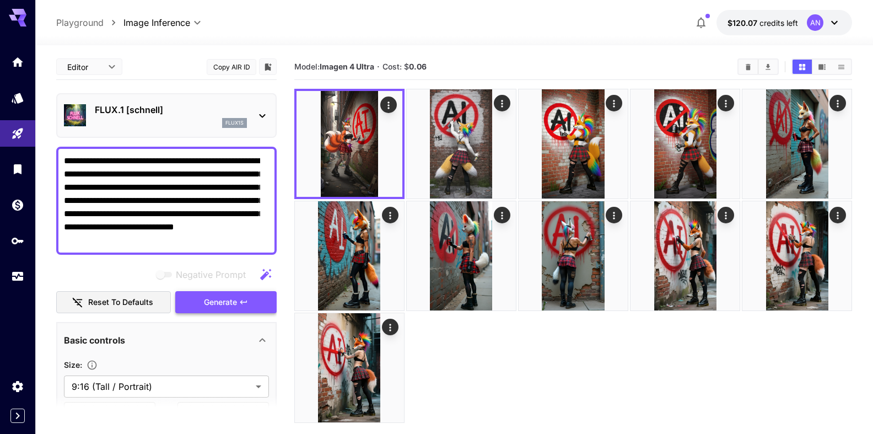
click at [221, 302] on span "Generate" at bounding box center [220, 303] width 33 height 14
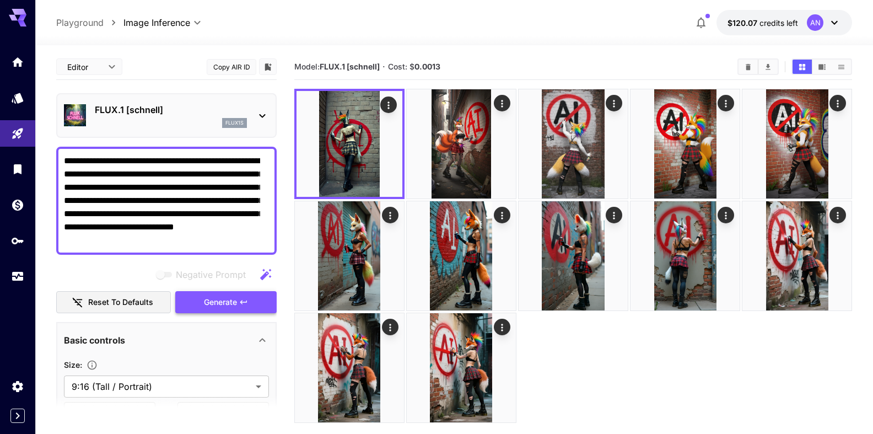
click at [222, 305] on span "Generate" at bounding box center [220, 303] width 33 height 14
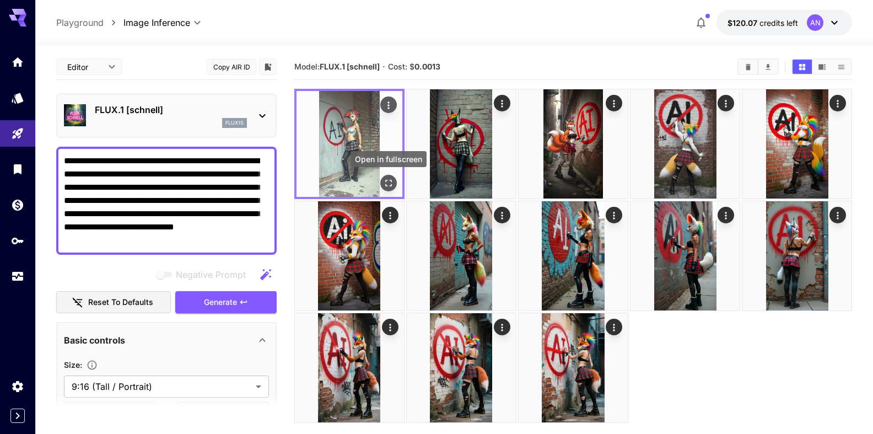
click at [389, 185] on icon "Open in fullscreen" at bounding box center [388, 183] width 11 height 11
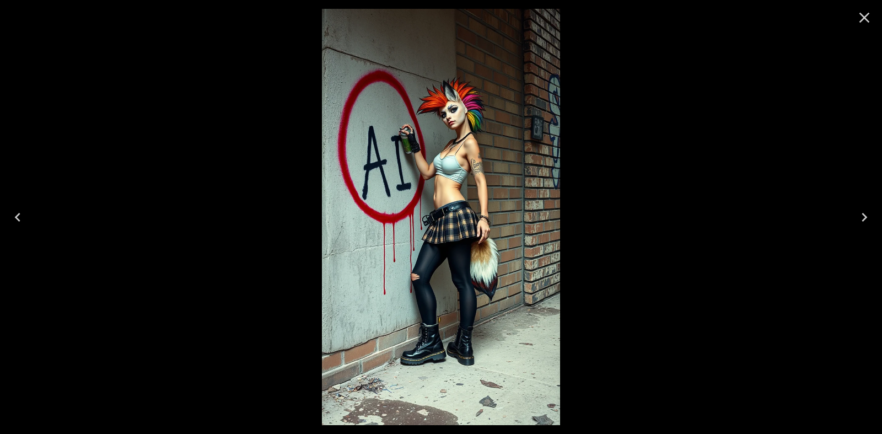
click at [852, 19] on button "Close" at bounding box center [864, 17] width 26 height 26
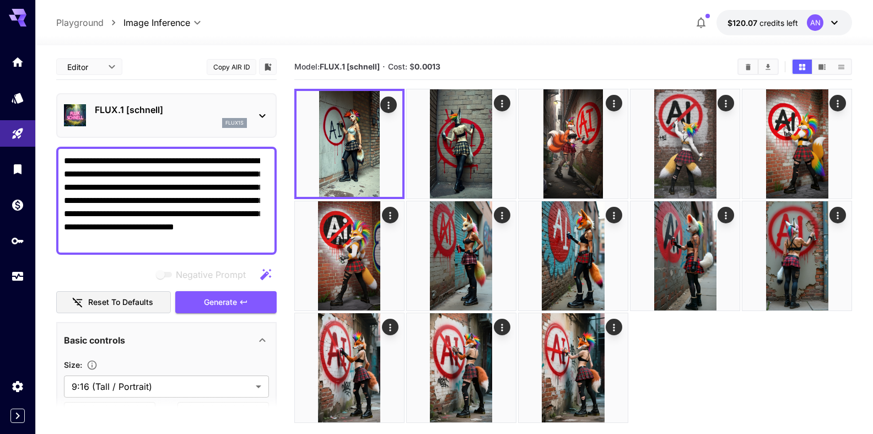
click at [146, 115] on p "FLUX.1 [schnell]" at bounding box center [171, 109] width 152 height 13
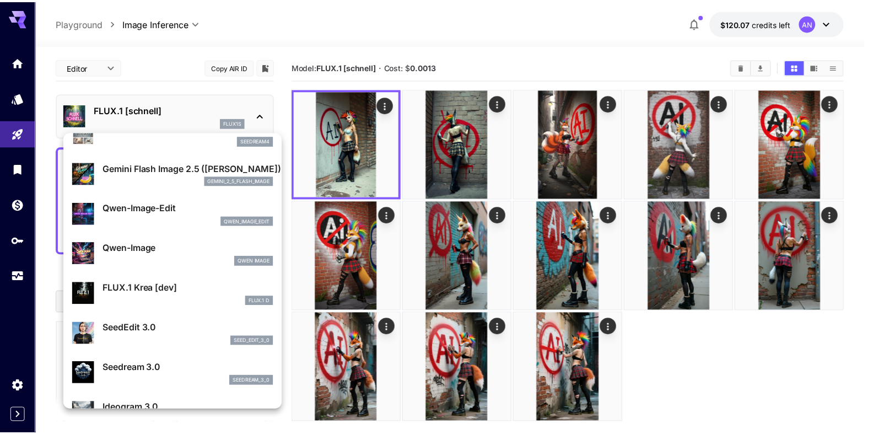
scroll to position [126, 0]
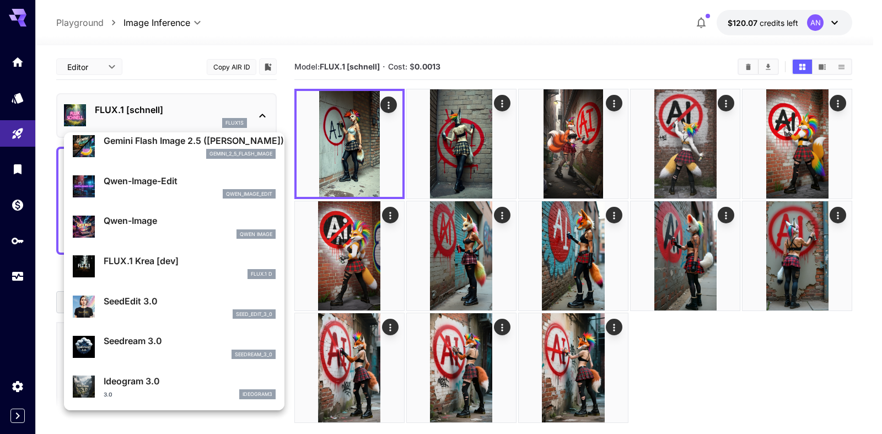
click at [143, 221] on p "Qwen-Image" at bounding box center [190, 220] width 172 height 13
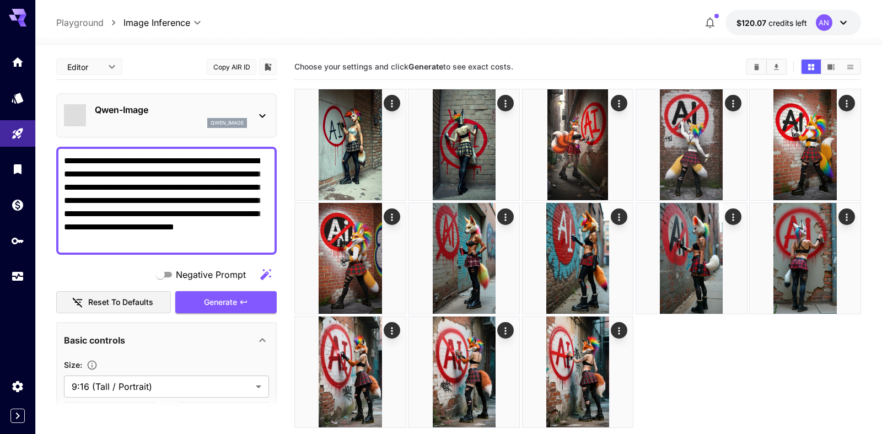
type input "**"
type input "***"
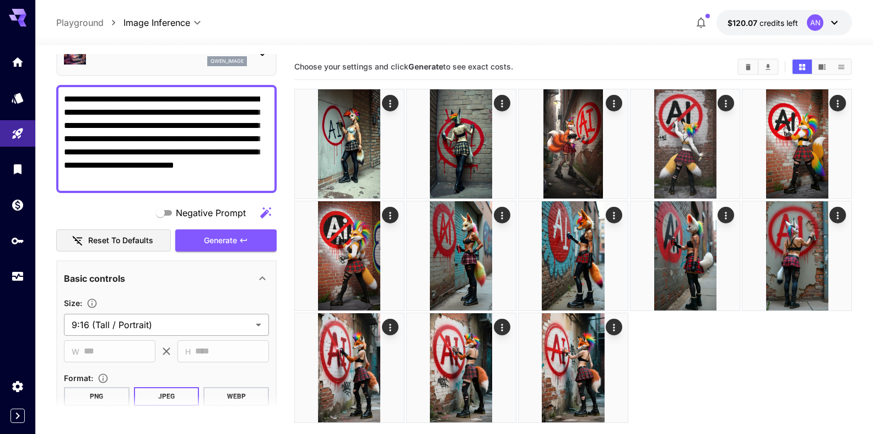
scroll to position [126, 0]
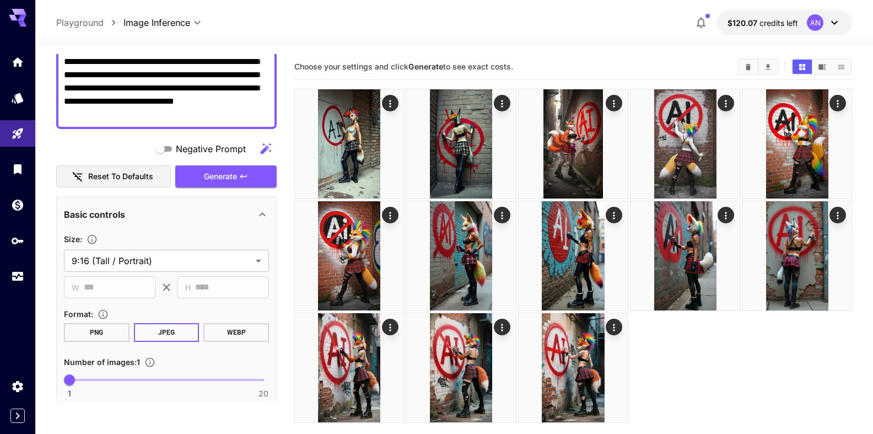
click at [227, 331] on button "WEBP" at bounding box center [236, 332] width 66 height 19
click at [217, 180] on span "Generate" at bounding box center [220, 177] width 33 height 14
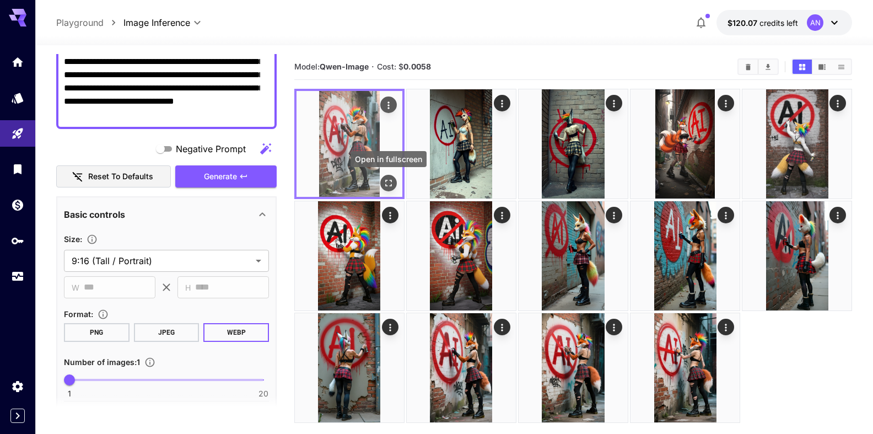
click at [390, 184] on icon "Open in fullscreen" at bounding box center [388, 183] width 11 height 11
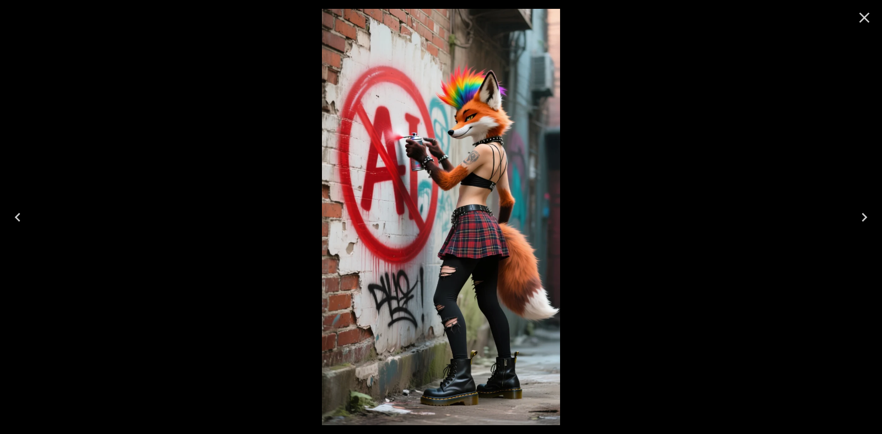
click at [861, 12] on icon "Close" at bounding box center [865, 18] width 18 height 18
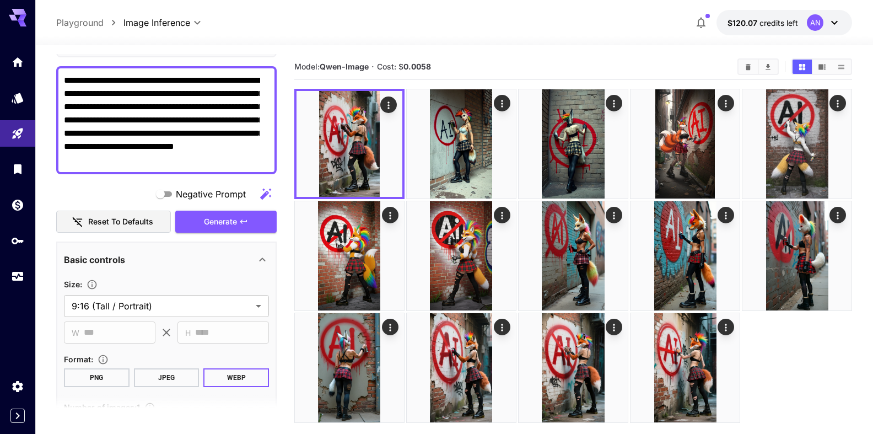
scroll to position [0, 0]
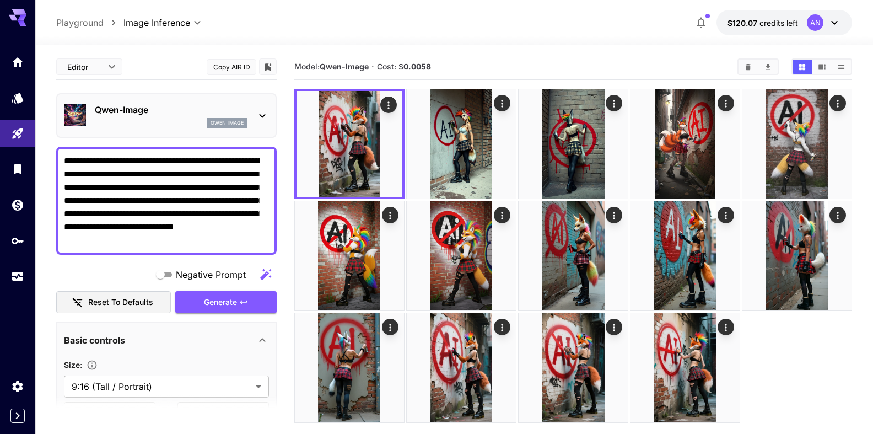
drag, startPoint x: 191, startPoint y: 160, endPoint x: 228, endPoint y: 159, distance: 37.0
click at [228, 159] on textarea "**********" at bounding box center [162, 200] width 196 height 93
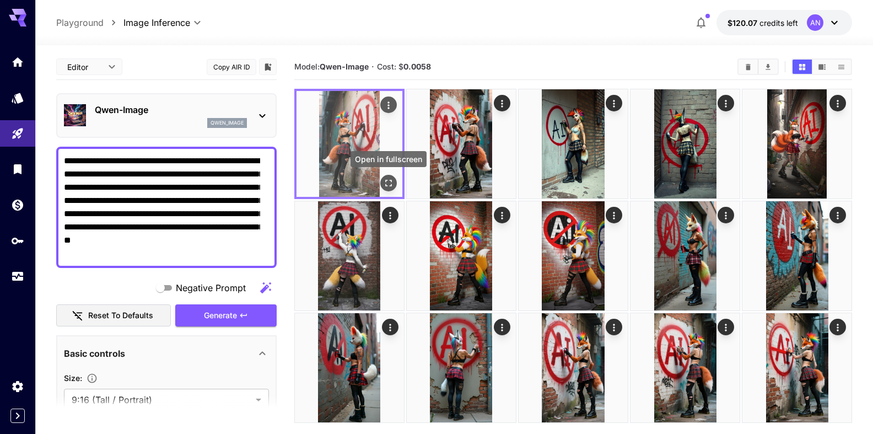
click at [389, 186] on icon "Open in fullscreen" at bounding box center [388, 183] width 11 height 11
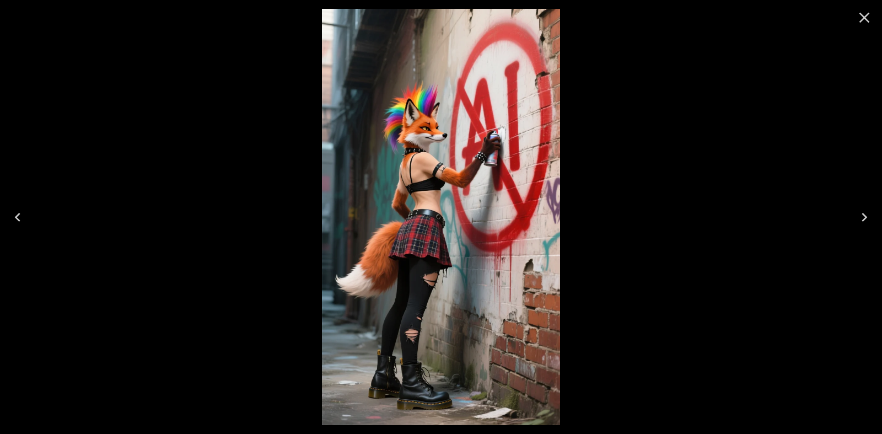
click at [862, 17] on icon "Close" at bounding box center [865, 18] width 18 height 18
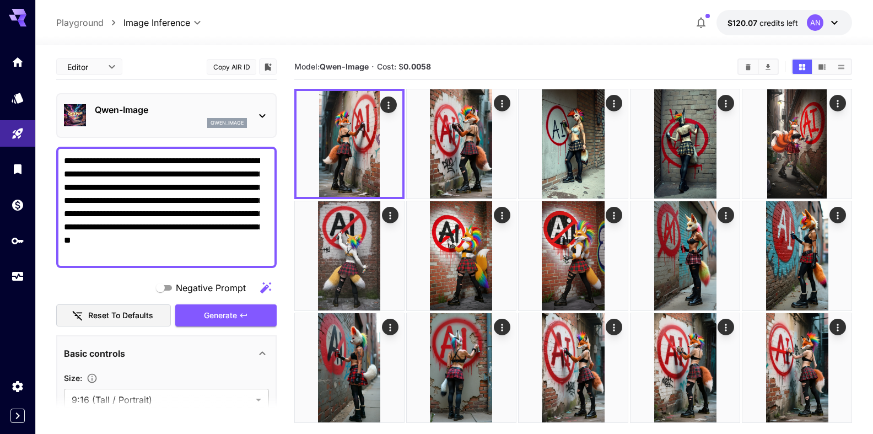
drag, startPoint x: 126, startPoint y: 243, endPoint x: 164, endPoint y: 237, distance: 39.2
click at [164, 237] on textarea "**********" at bounding box center [162, 207] width 196 height 106
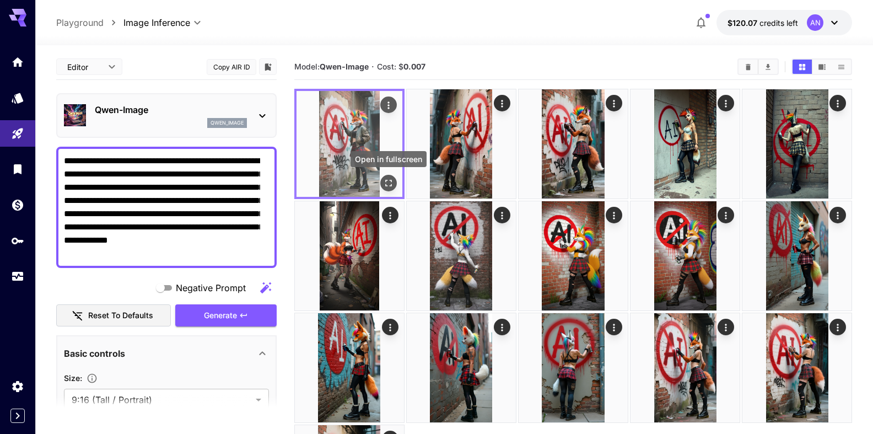
type textarea "**********"
click at [388, 184] on icon "Open in fullscreen" at bounding box center [388, 183] width 11 height 11
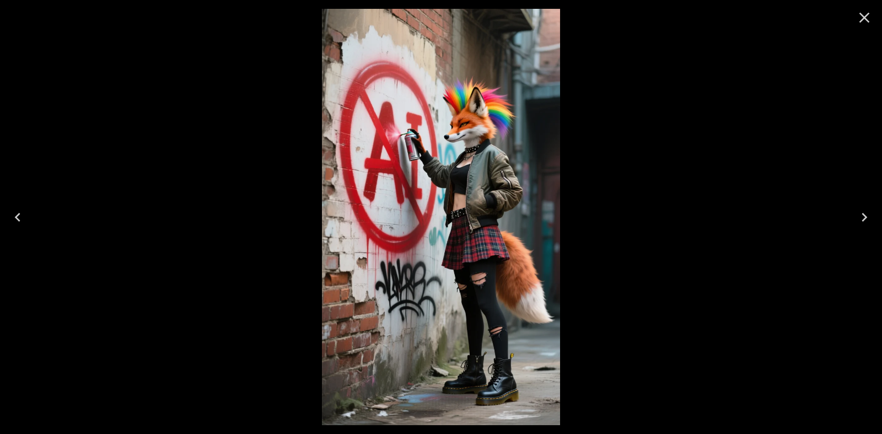
click at [863, 19] on icon "Close" at bounding box center [865, 18] width 10 height 10
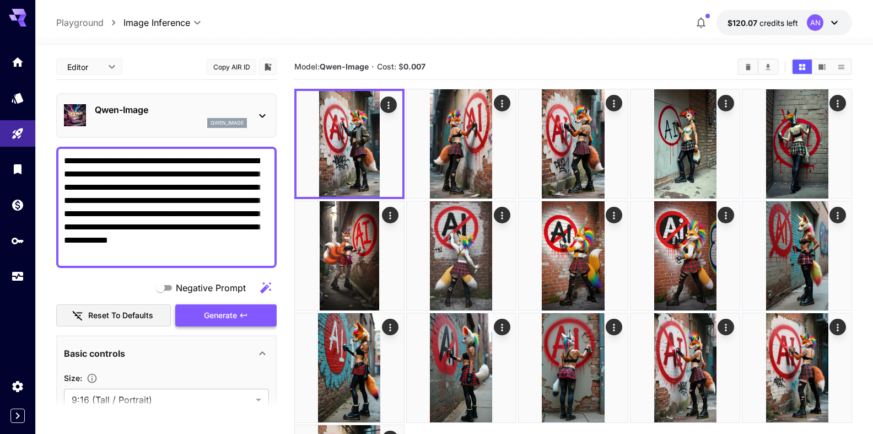
click at [217, 320] on span "Generate" at bounding box center [220, 316] width 33 height 14
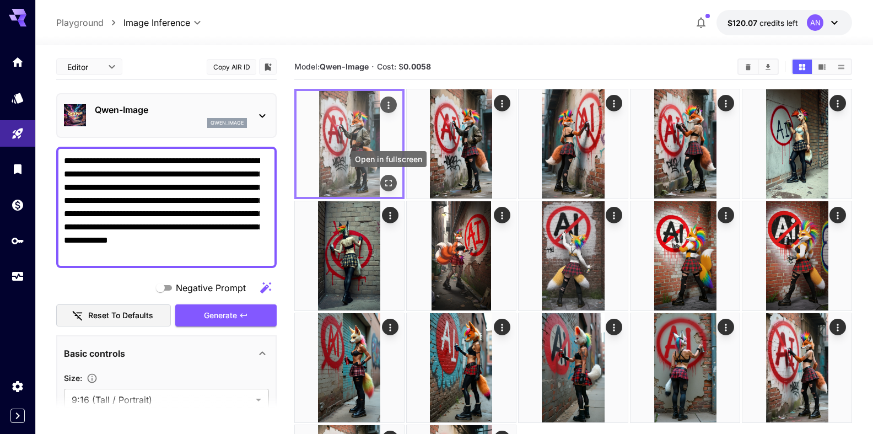
click at [391, 184] on icon "Open in fullscreen" at bounding box center [388, 183] width 11 height 11
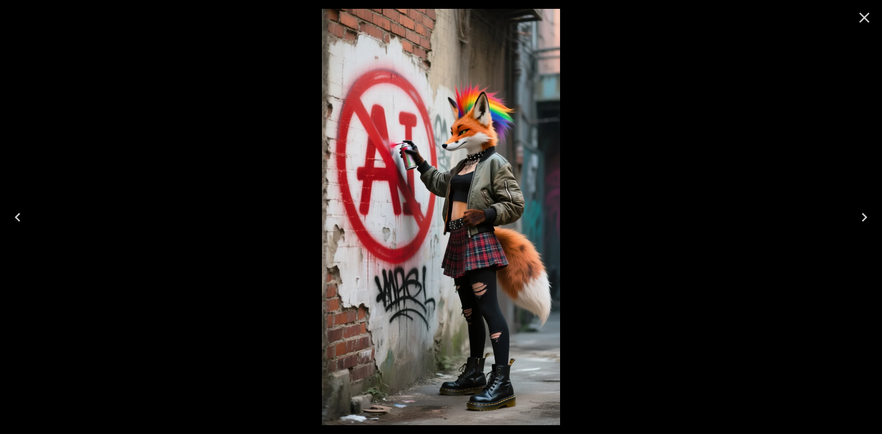
click at [857, 19] on icon "Close" at bounding box center [865, 18] width 18 height 18
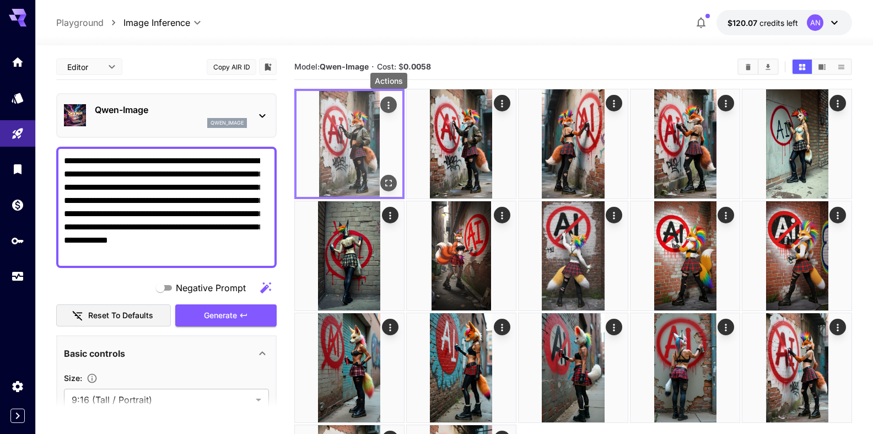
click at [387, 104] on icon "Actions" at bounding box center [388, 105] width 11 height 11
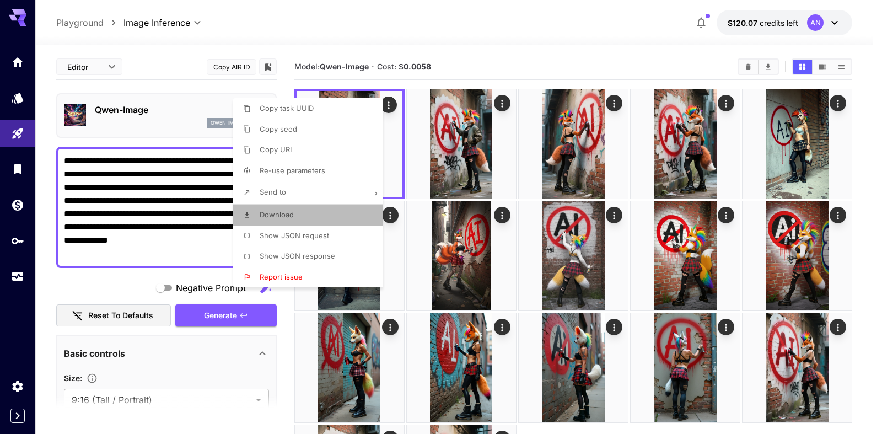
click at [277, 218] on span "Download" at bounding box center [277, 214] width 34 height 9
click at [743, 65] on div at bounding box center [441, 217] width 882 height 434
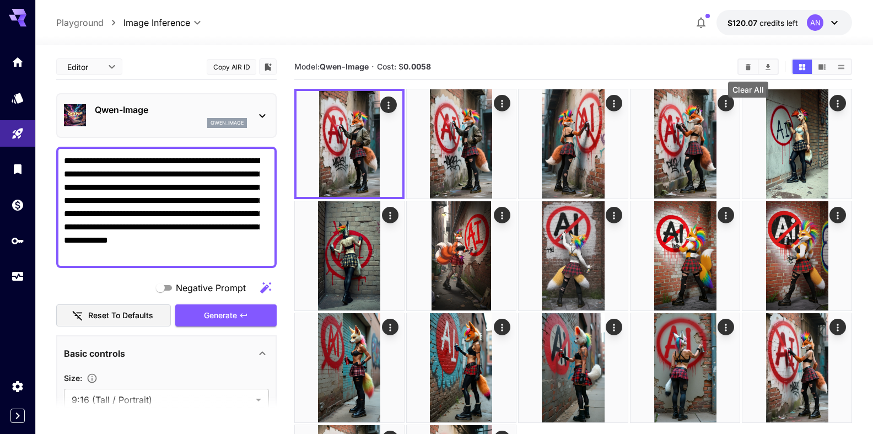
click at [745, 69] on icon "Clear All" at bounding box center [748, 67] width 8 height 8
